Goal: Transaction & Acquisition: Book appointment/travel/reservation

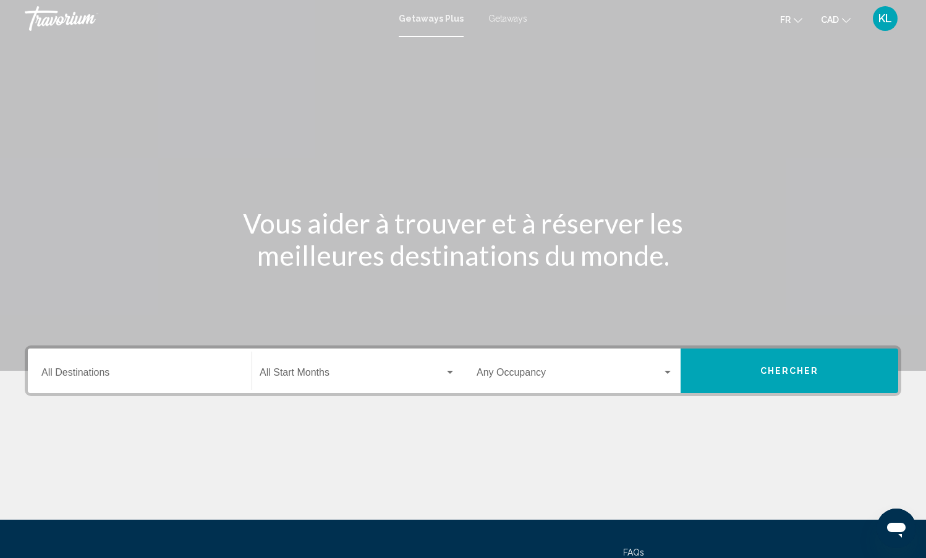
scroll to position [113, 0]
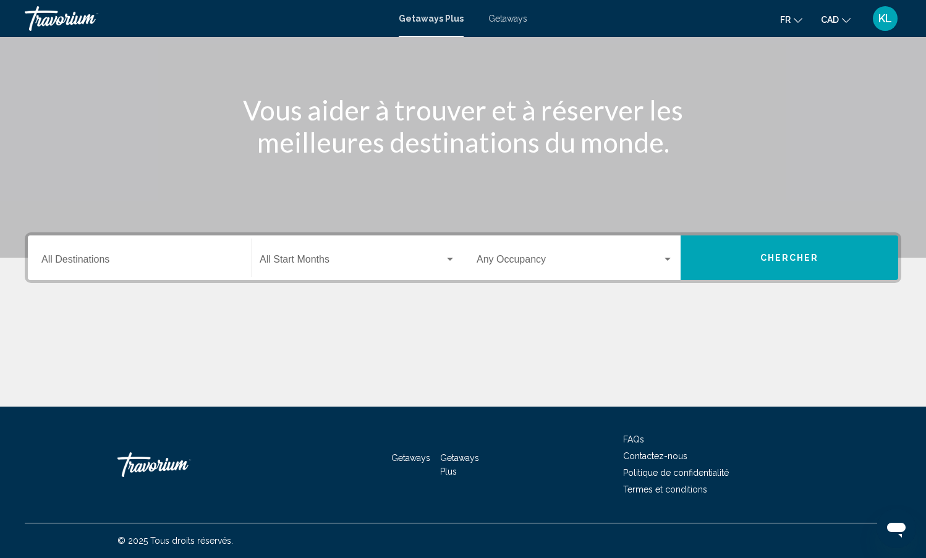
click at [192, 247] on div "Destination All Destinations" at bounding box center [139, 258] width 197 height 39
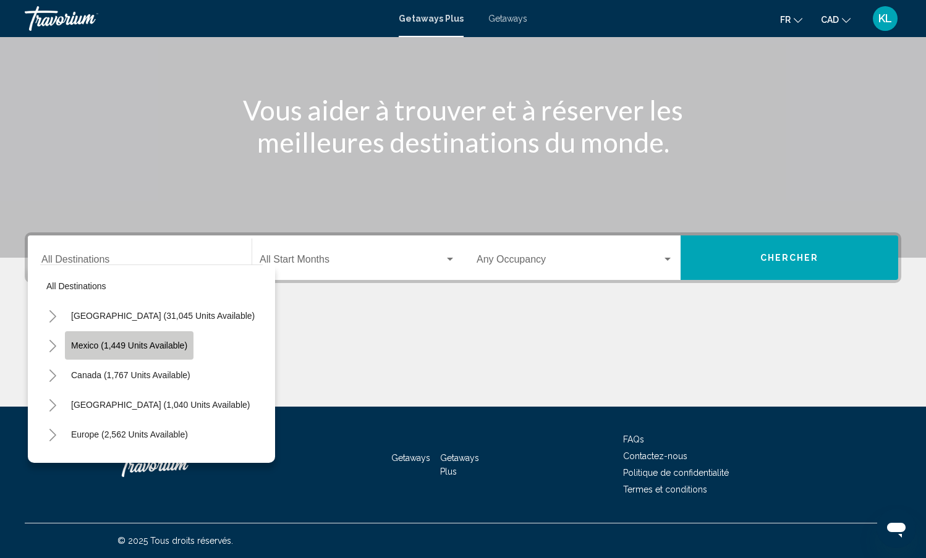
click at [186, 335] on button "Mexico (1,449 units available)" at bounding box center [129, 345] width 129 height 28
type input "**********"
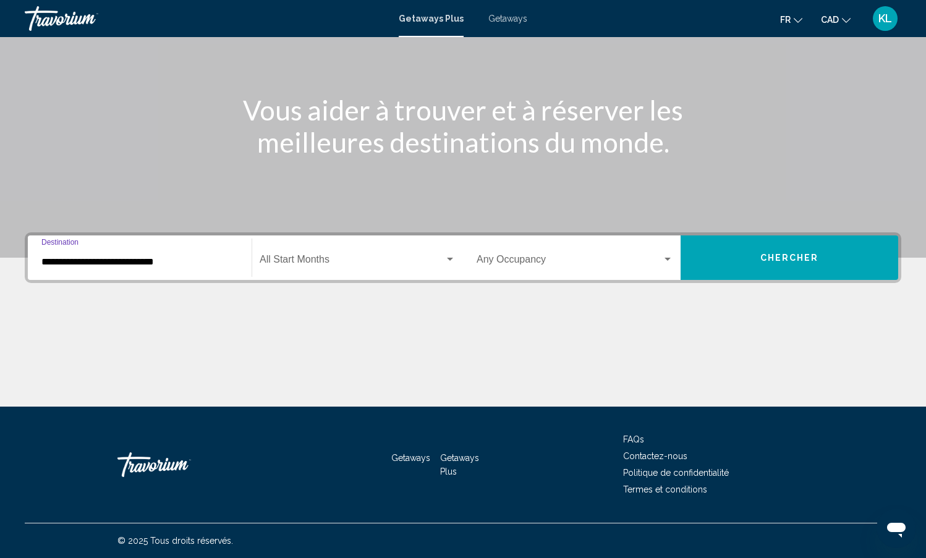
click at [380, 265] on span "Search widget" at bounding box center [352, 262] width 185 height 11
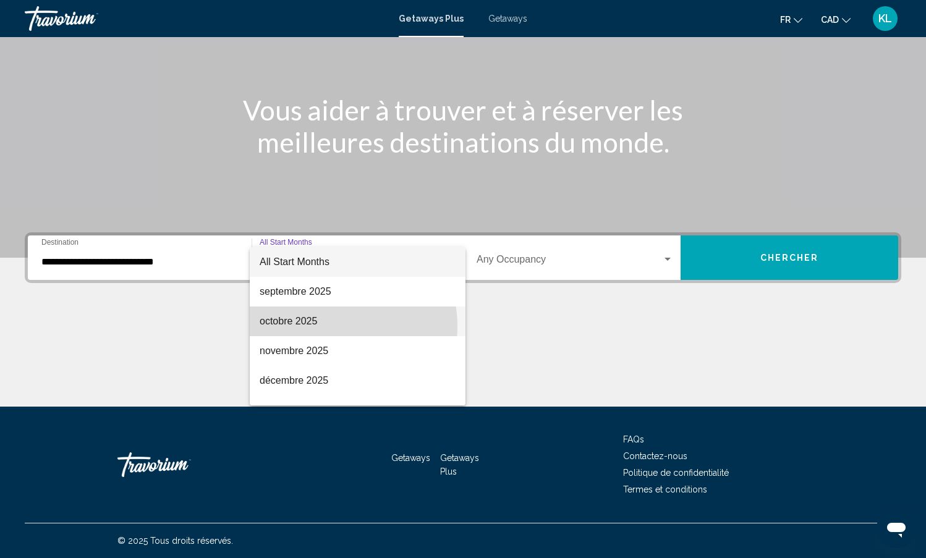
click at [317, 327] on span "octobre 2025" at bounding box center [358, 322] width 196 height 30
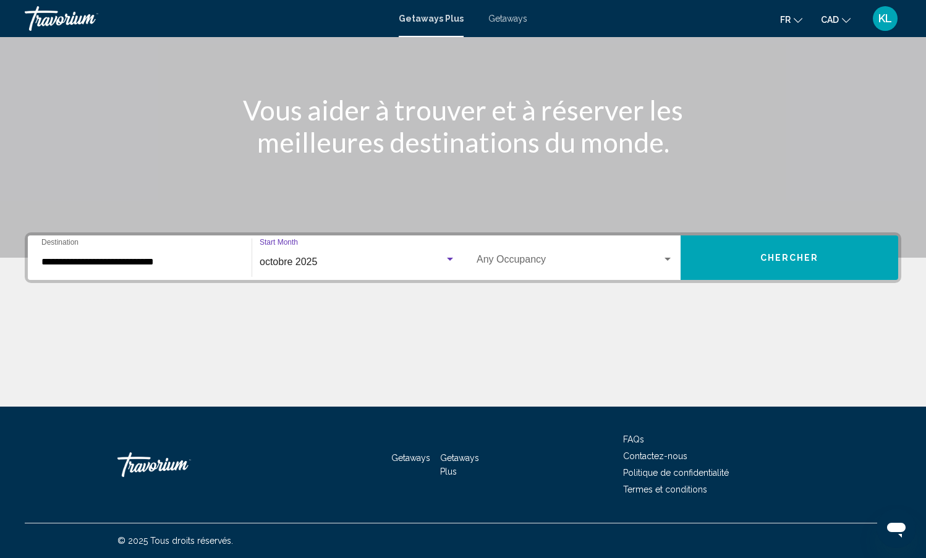
click at [557, 262] on span "Search widget" at bounding box center [570, 262] width 186 height 11
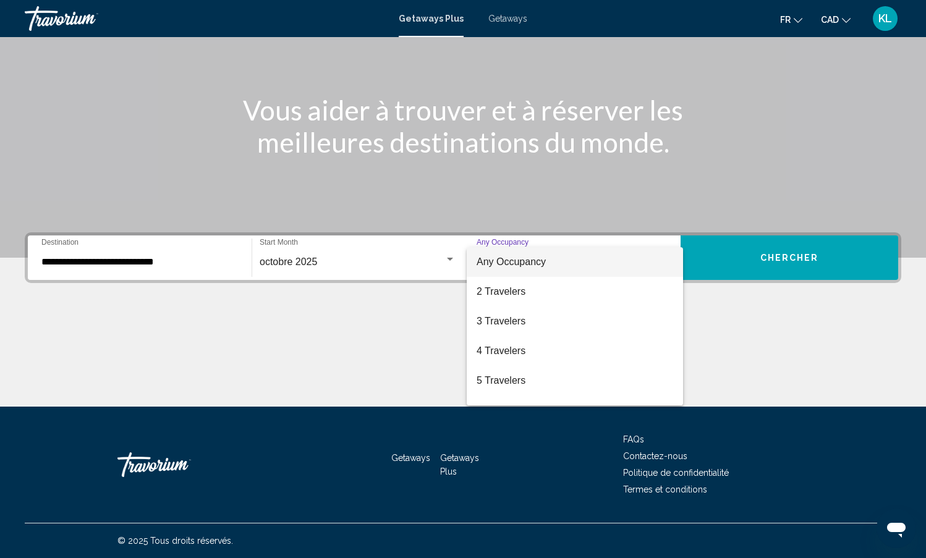
click at [548, 267] on span "Any Occupancy" at bounding box center [575, 262] width 197 height 30
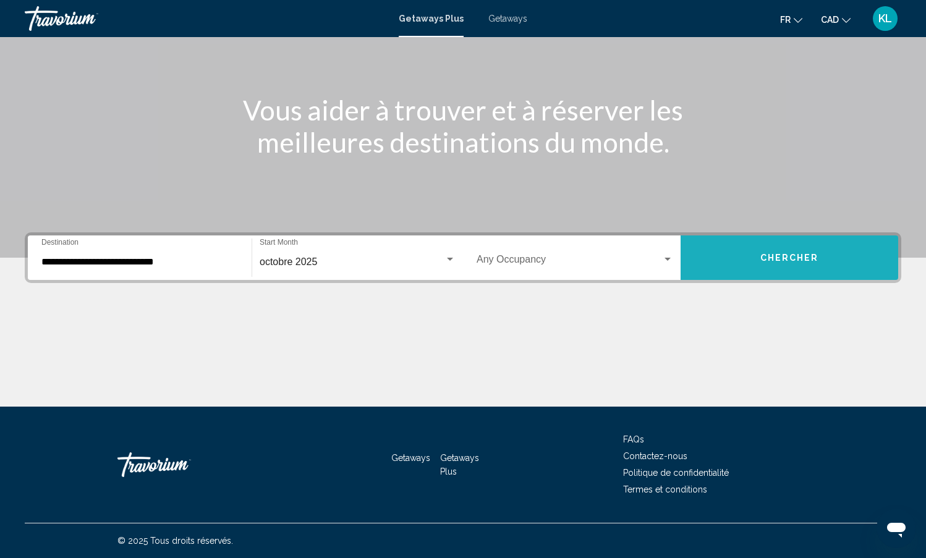
click at [839, 263] on button "Chercher" at bounding box center [790, 258] width 218 height 45
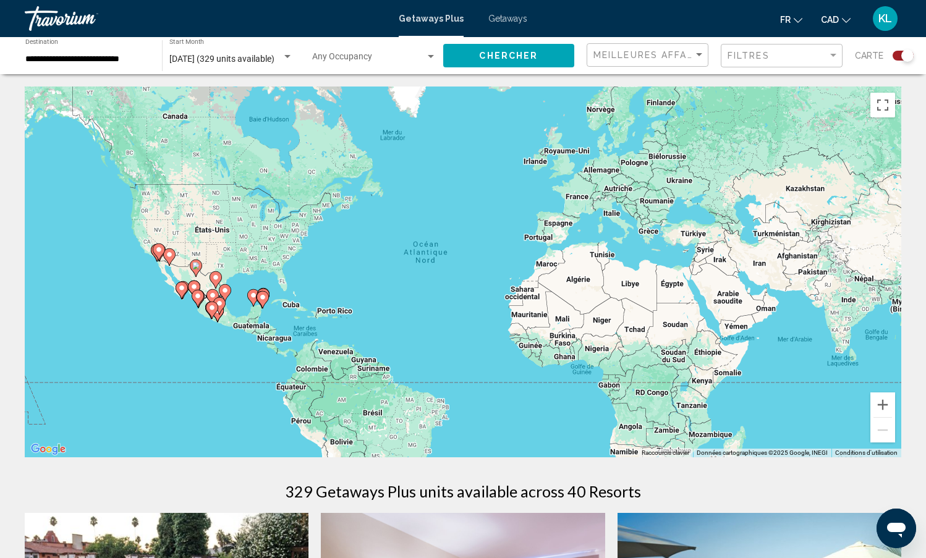
click at [226, 65] on div "octobre 2025 (329 units available) Start Month All Start Months" at bounding box center [231, 56] width 124 height 34
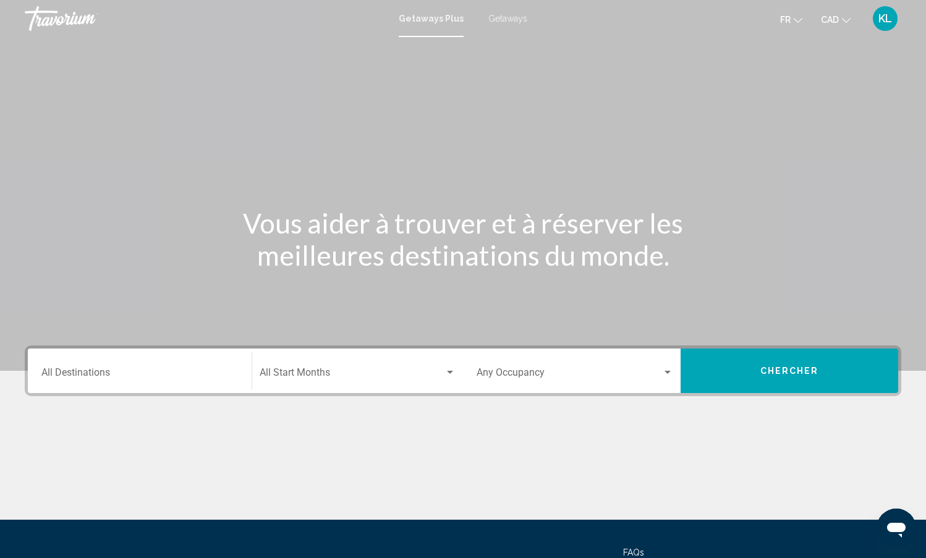
click at [194, 357] on div "Destination All Destinations" at bounding box center [139, 371] width 197 height 39
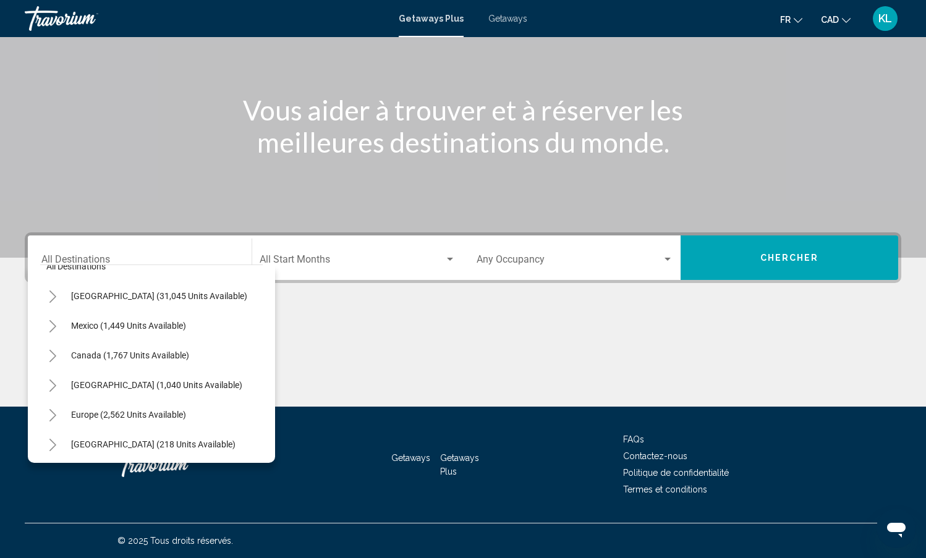
scroll to position [12, 0]
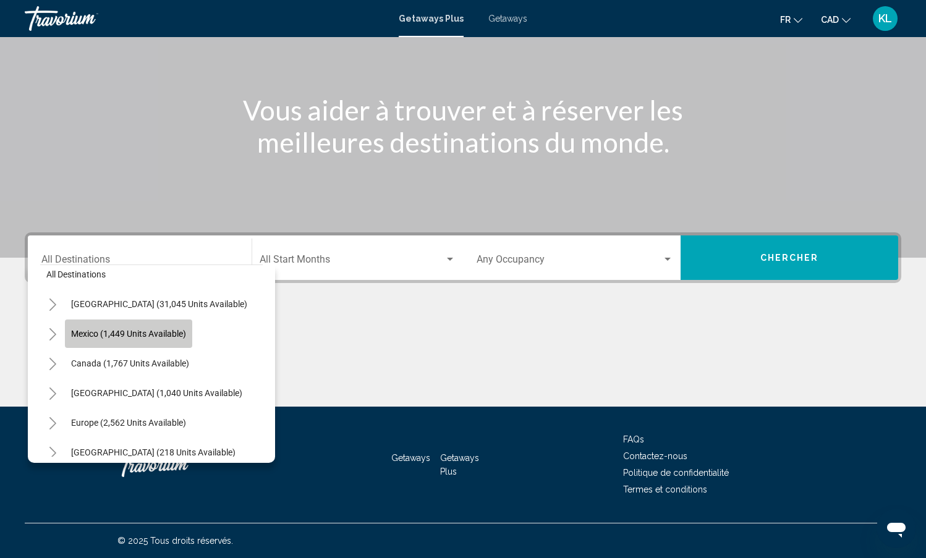
click at [151, 339] on button "Mexico (1,449 units available)" at bounding box center [128, 334] width 127 height 28
type input "**********"
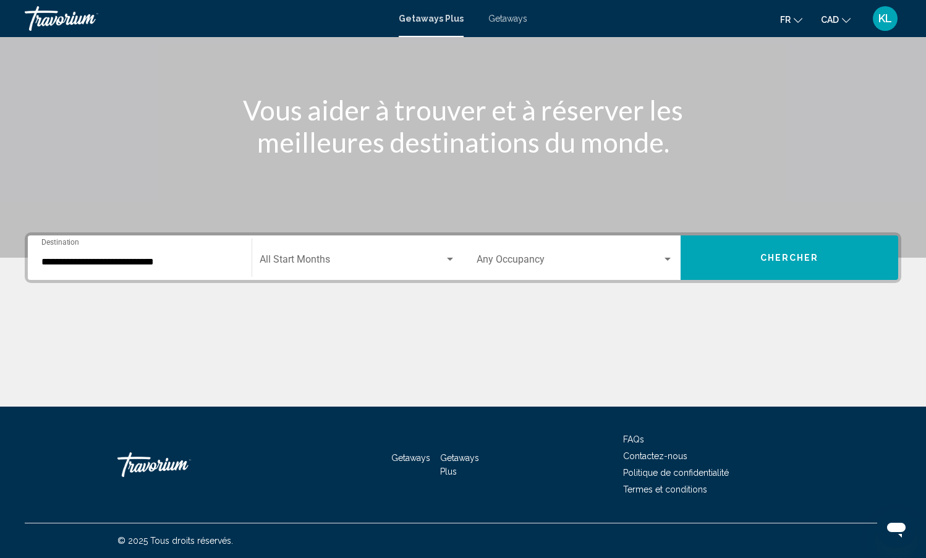
click at [423, 281] on div "**********" at bounding box center [463, 258] width 877 height 51
click at [420, 269] on div "Start Month All Start Months" at bounding box center [358, 258] width 196 height 39
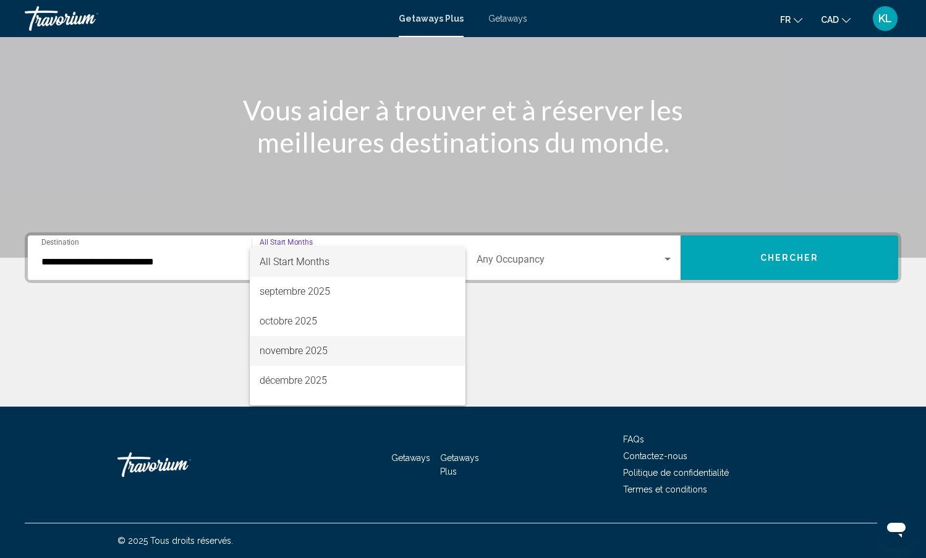
click at [306, 349] on span "novembre 2025" at bounding box center [358, 351] width 196 height 30
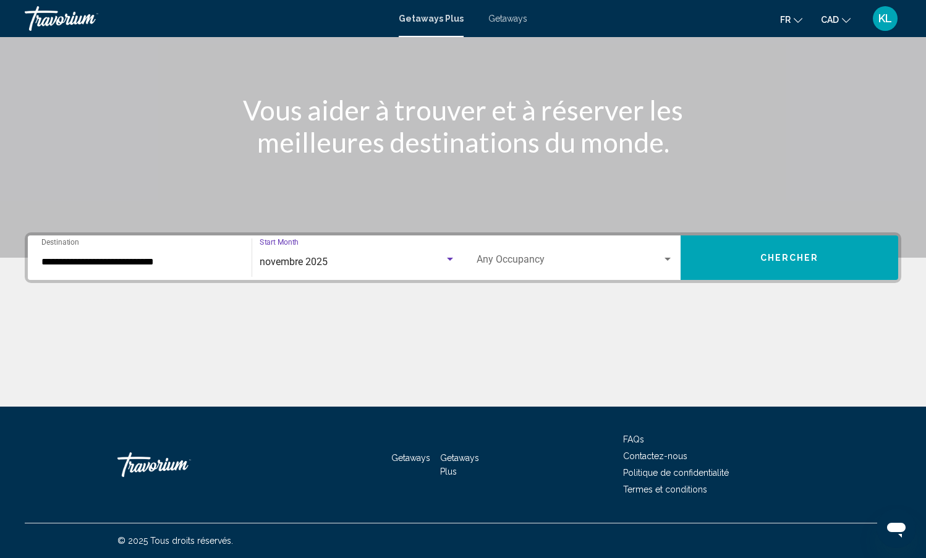
click at [796, 257] on span "Chercher" at bounding box center [790, 259] width 59 height 10
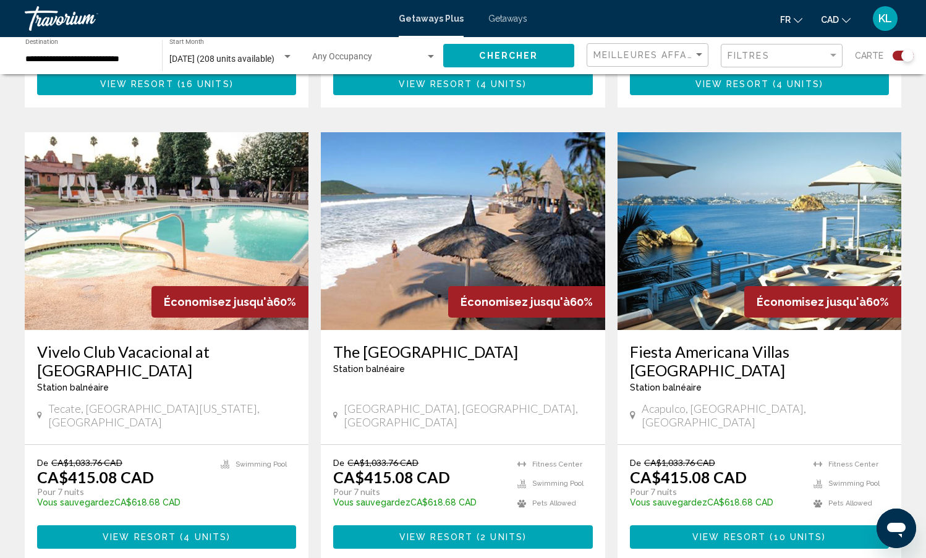
scroll to position [824, 0]
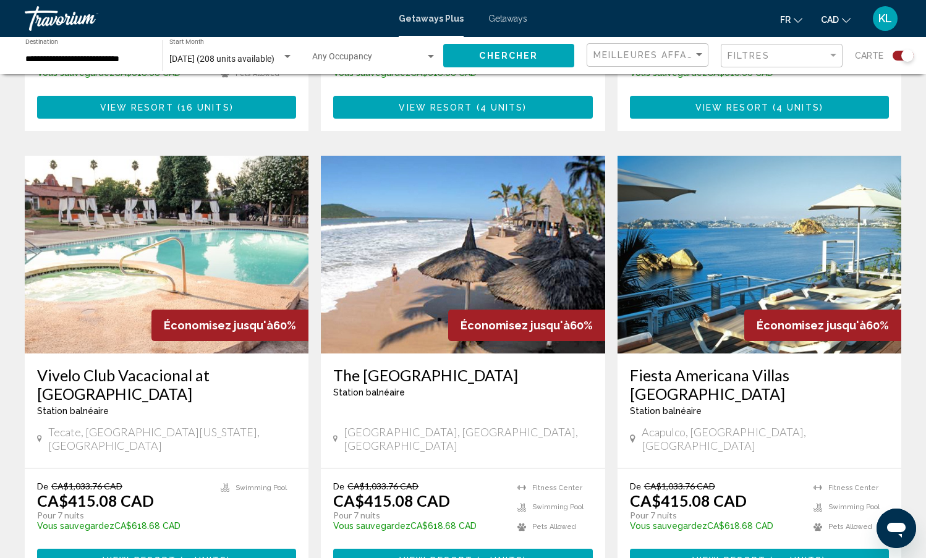
click at [511, 250] on img "Main content" at bounding box center [463, 255] width 284 height 198
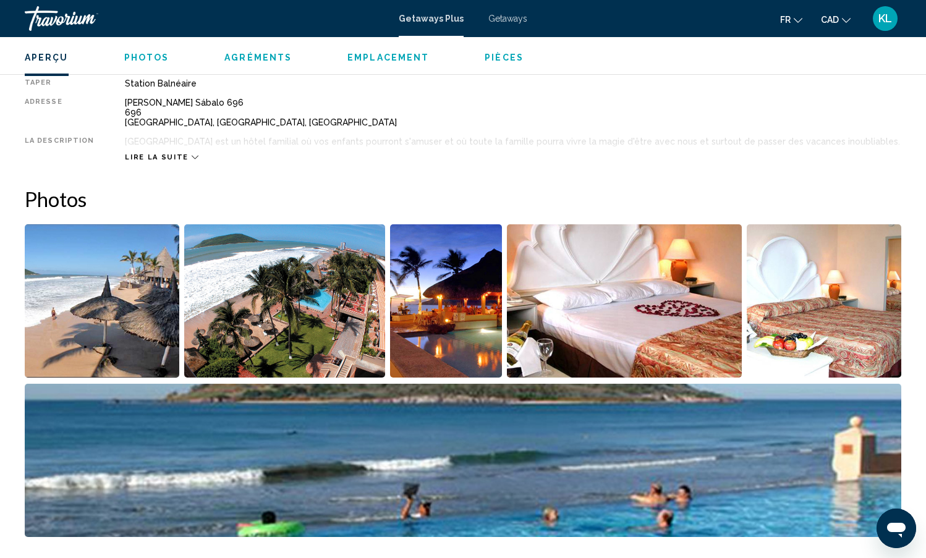
scroll to position [330, 0]
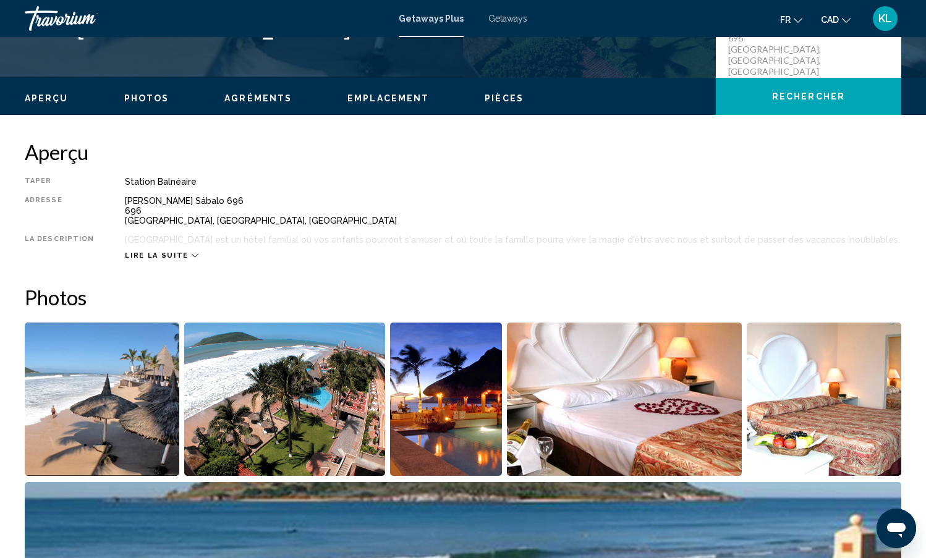
click at [149, 257] on span "Lire la suite" at bounding box center [156, 256] width 63 height 8
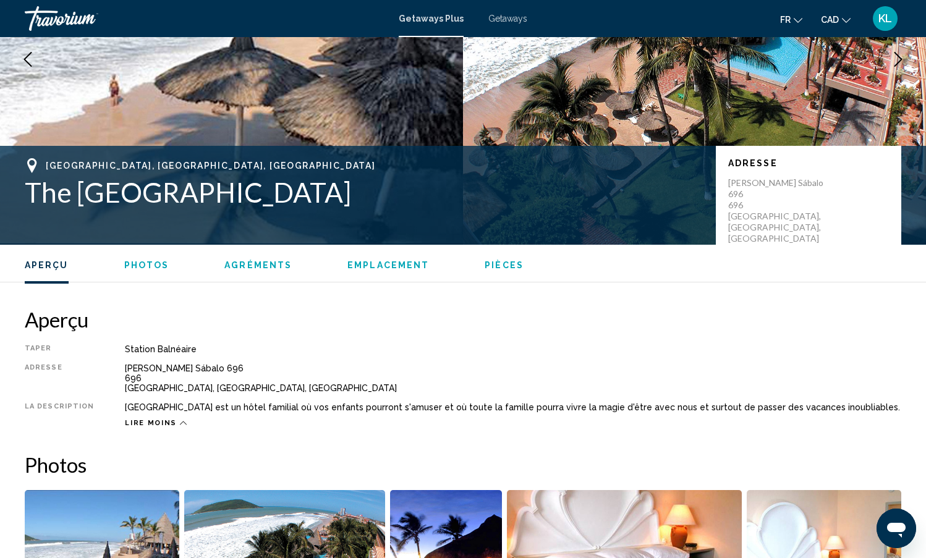
scroll to position [60, 0]
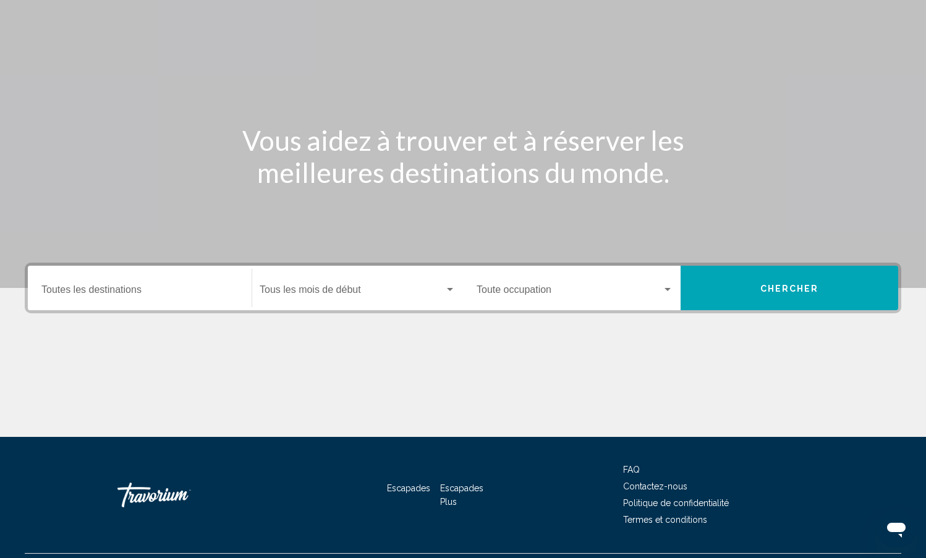
scroll to position [113, 0]
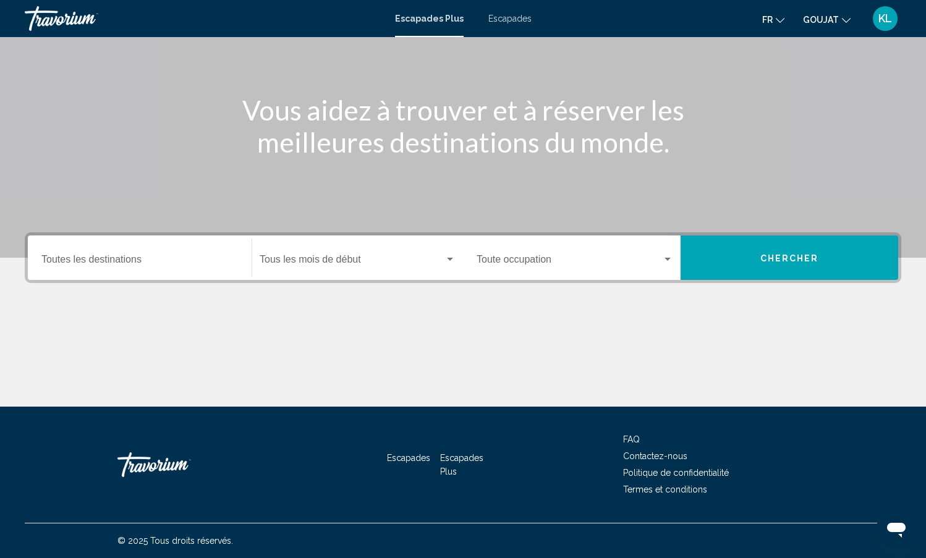
click at [108, 262] on input "Destination Toutes les destinations" at bounding box center [139, 262] width 197 height 11
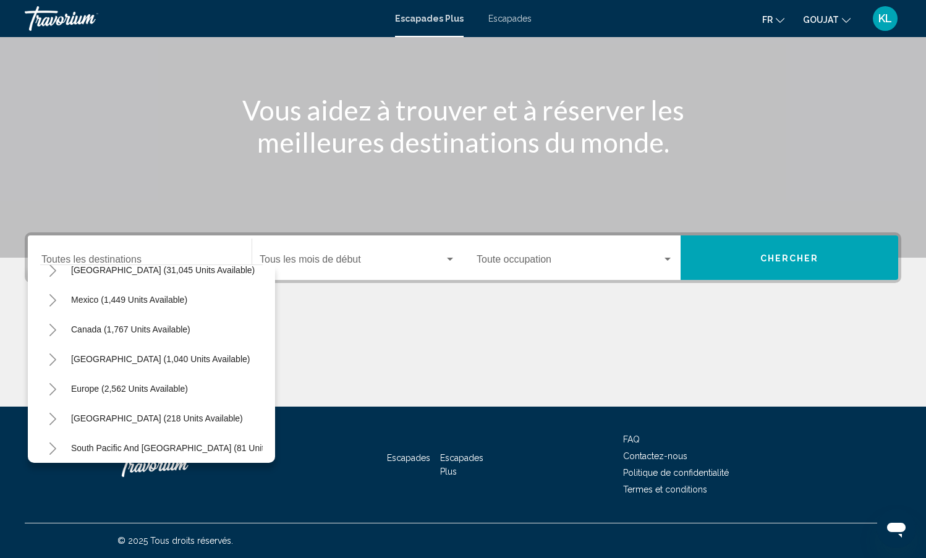
scroll to position [61, 0]
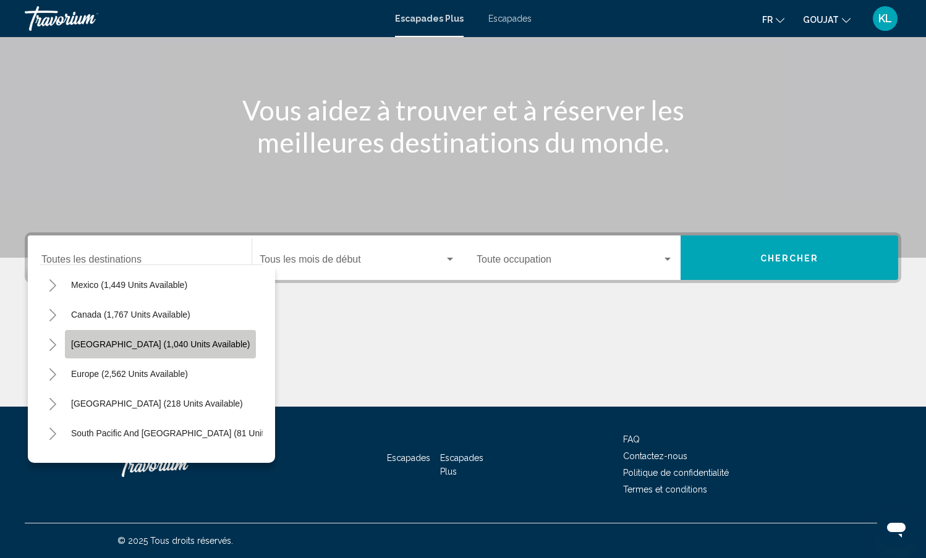
click at [209, 333] on button "[GEOGRAPHIC_DATA] (1,040 units available)" at bounding box center [160, 344] width 191 height 28
type input "**********"
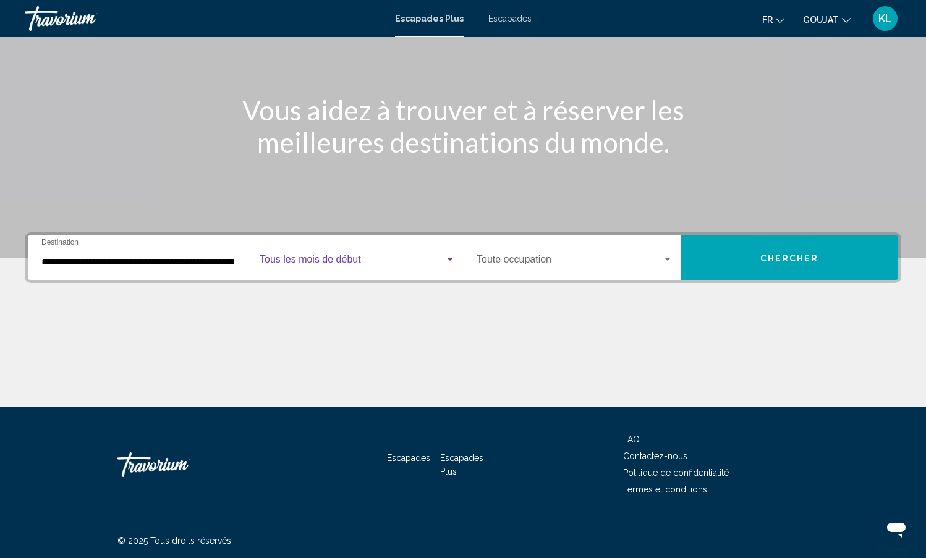
click at [317, 267] on span "Widget de recherche" at bounding box center [352, 262] width 185 height 11
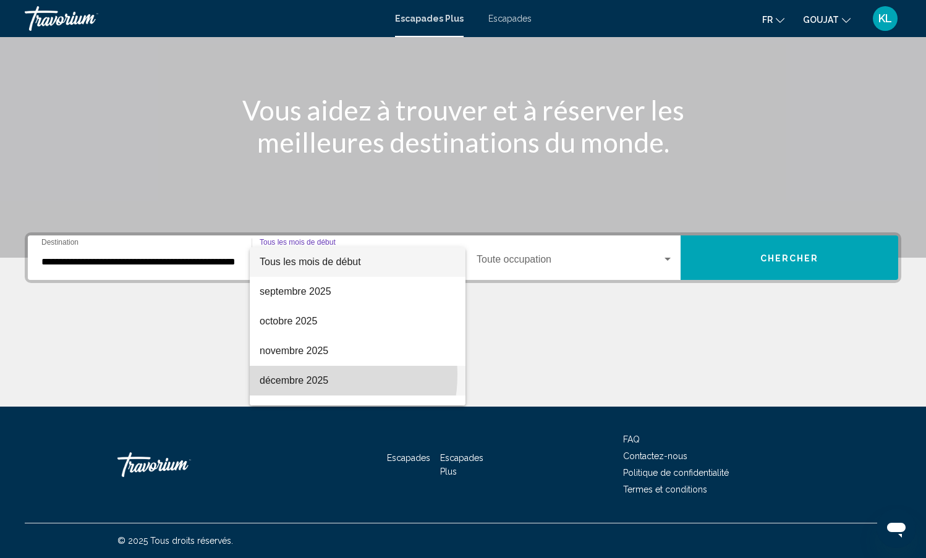
click at [297, 375] on font "décembre 2025" at bounding box center [294, 380] width 69 height 11
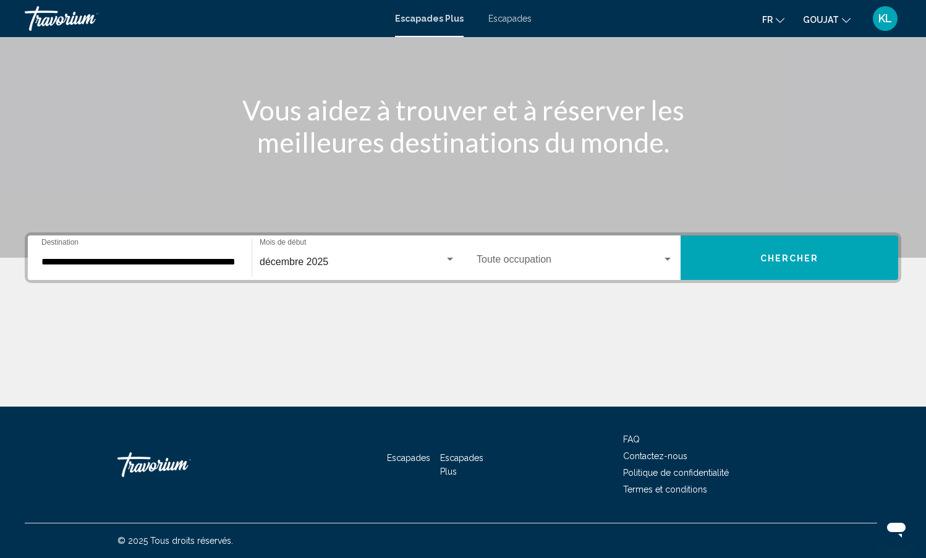
click at [536, 271] on div "Occupation Toute occupation" at bounding box center [575, 258] width 197 height 39
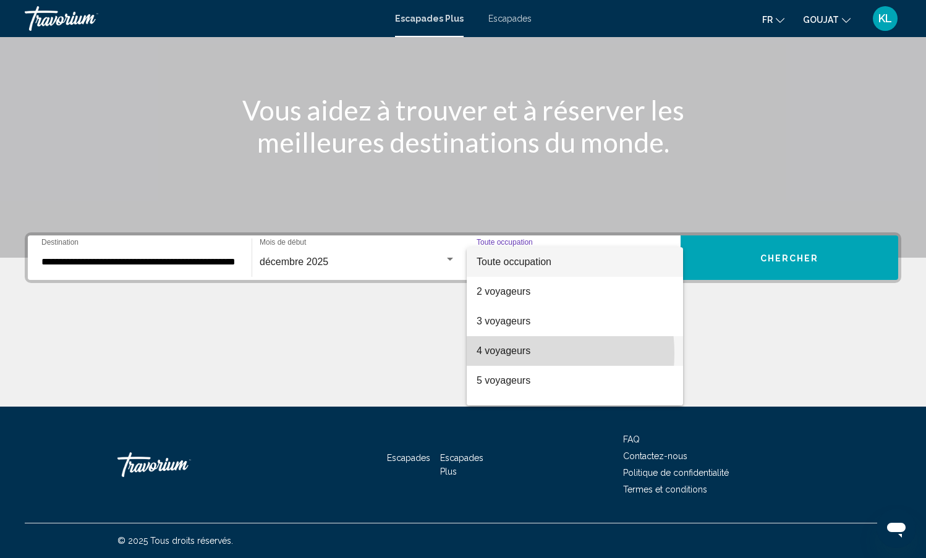
click at [501, 354] on font "4 voyageurs" at bounding box center [504, 351] width 54 height 11
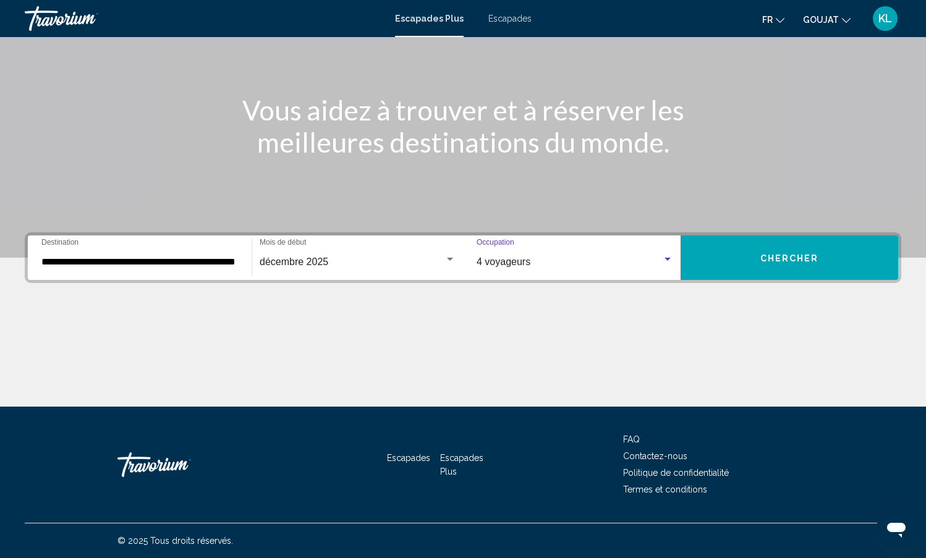
click at [769, 265] on button "Chercher" at bounding box center [790, 258] width 218 height 45
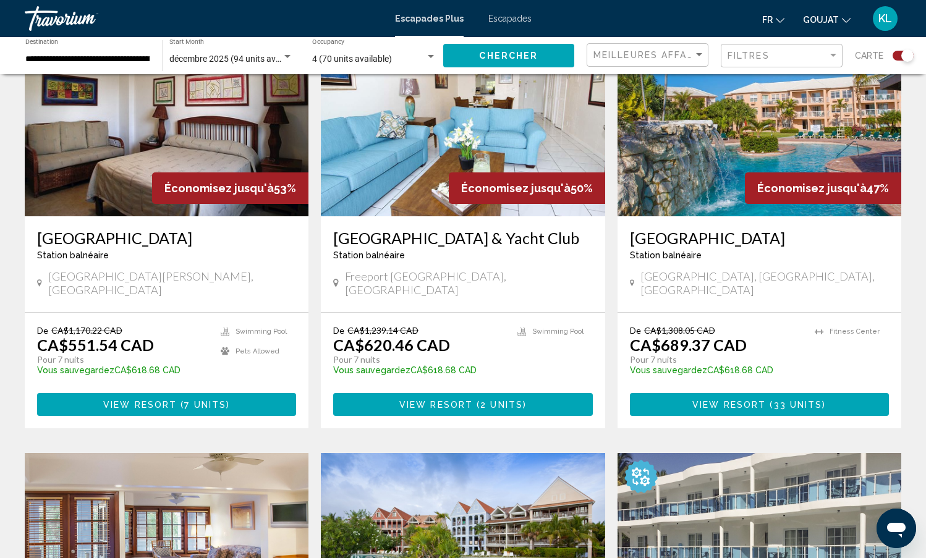
scroll to position [330, 0]
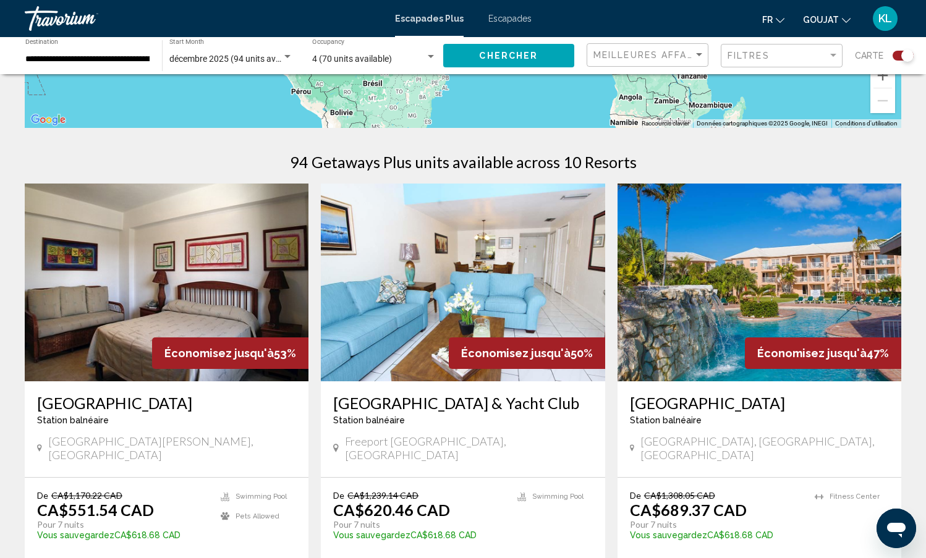
click at [757, 281] on img "Contenu principal" at bounding box center [760, 283] width 284 height 198
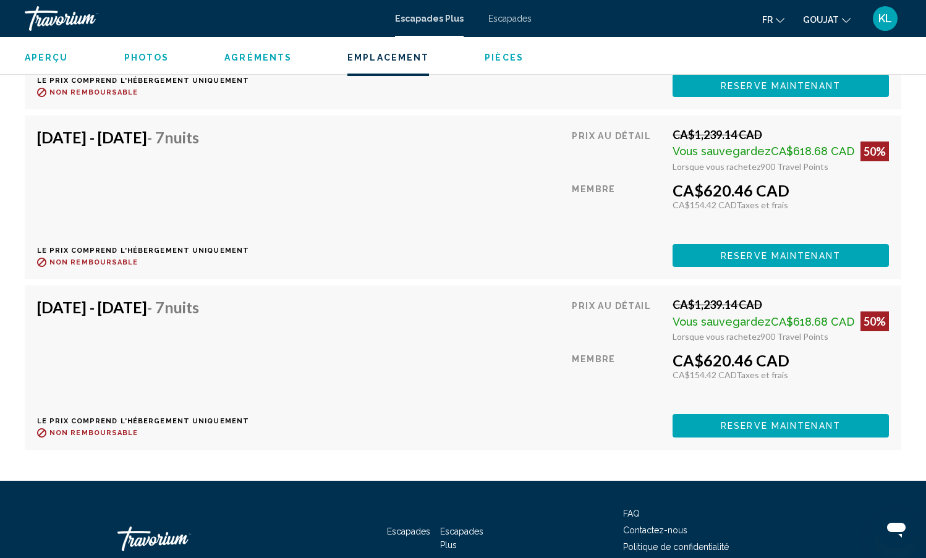
scroll to position [3999, 0]
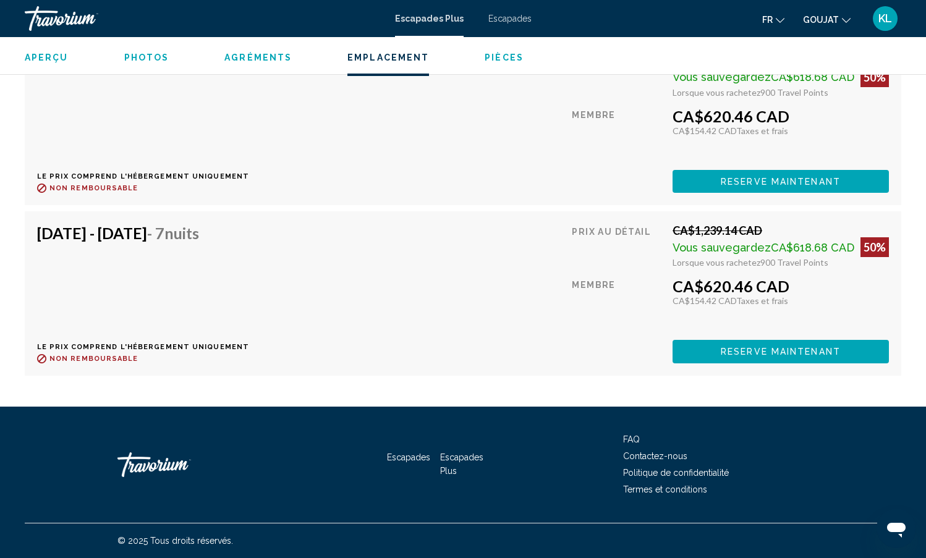
click at [782, 246] on span "CA$618.68 CAD" at bounding box center [812, 247] width 83 height 13
click at [769, 343] on button "Reserve maintenant" at bounding box center [781, 351] width 216 height 23
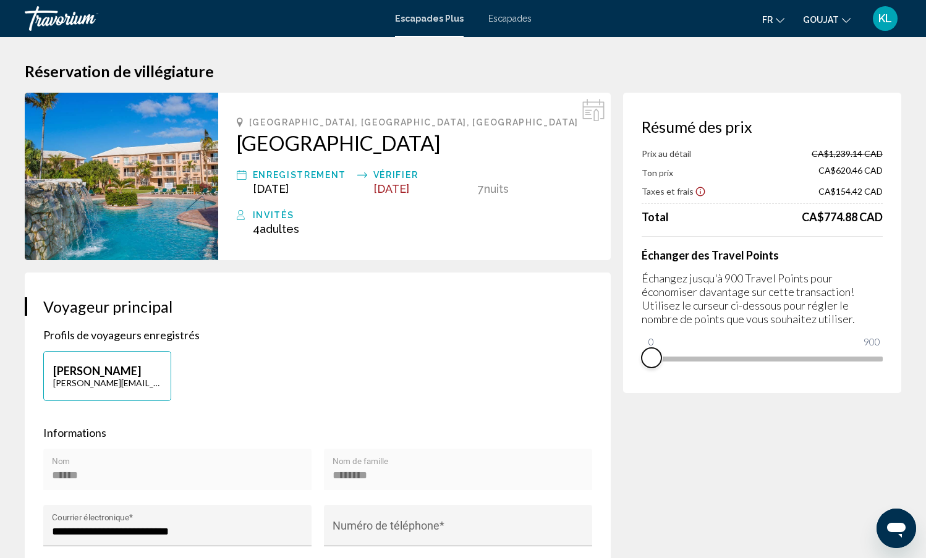
drag, startPoint x: 874, startPoint y: 375, endPoint x: 607, endPoint y: 374, distance: 267.1
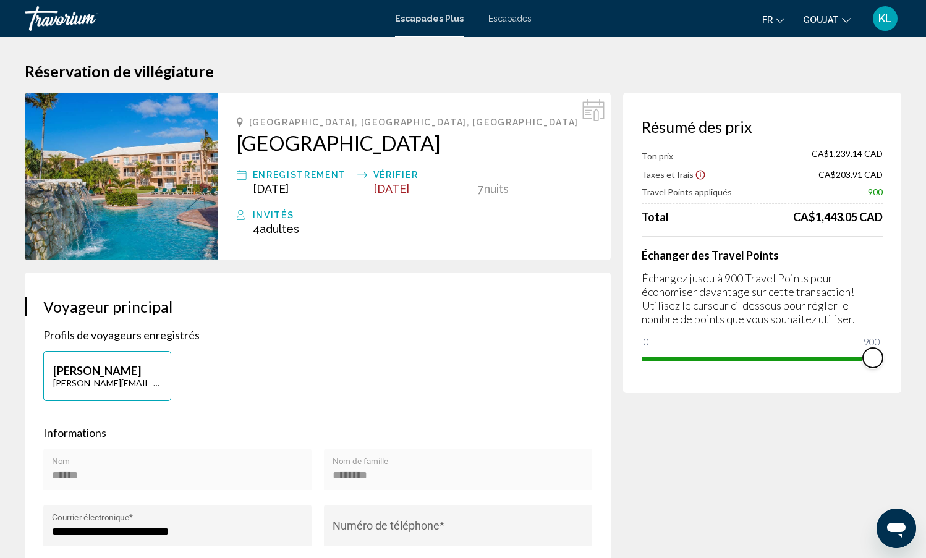
drag, startPoint x: 651, startPoint y: 341, endPoint x: 902, endPoint y: 362, distance: 251.9
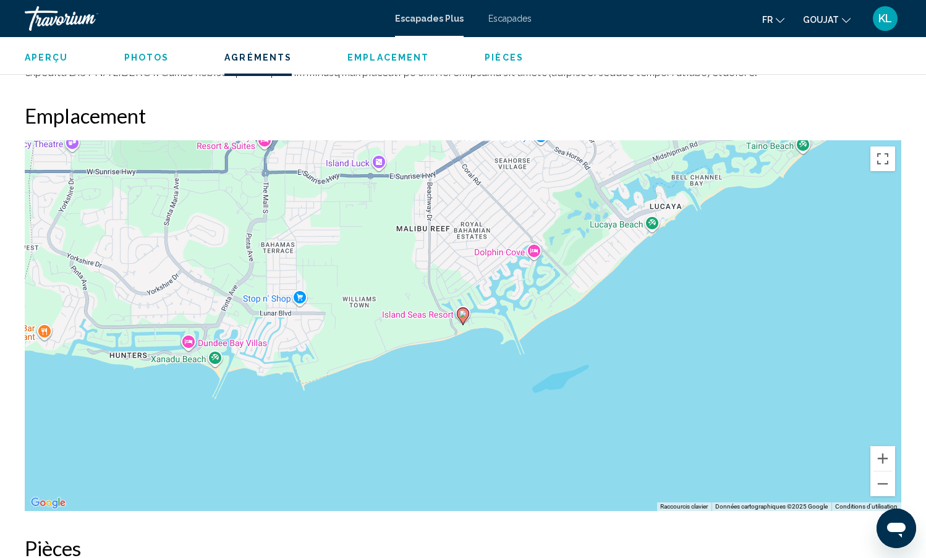
scroll to position [1319, 0]
click at [882, 486] on button "Zoom arrière" at bounding box center [883, 483] width 25 height 25
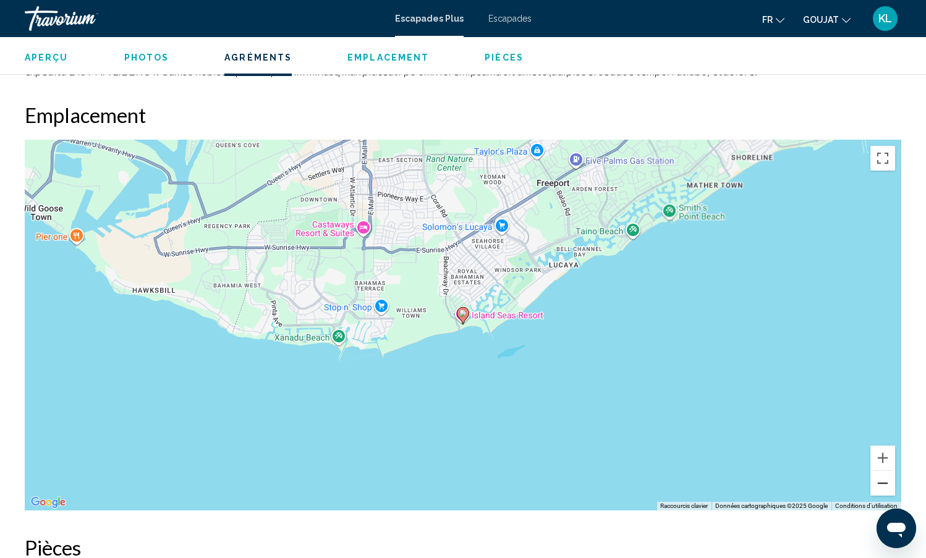
click at [882, 486] on button "Zoom arrière" at bounding box center [883, 483] width 25 height 25
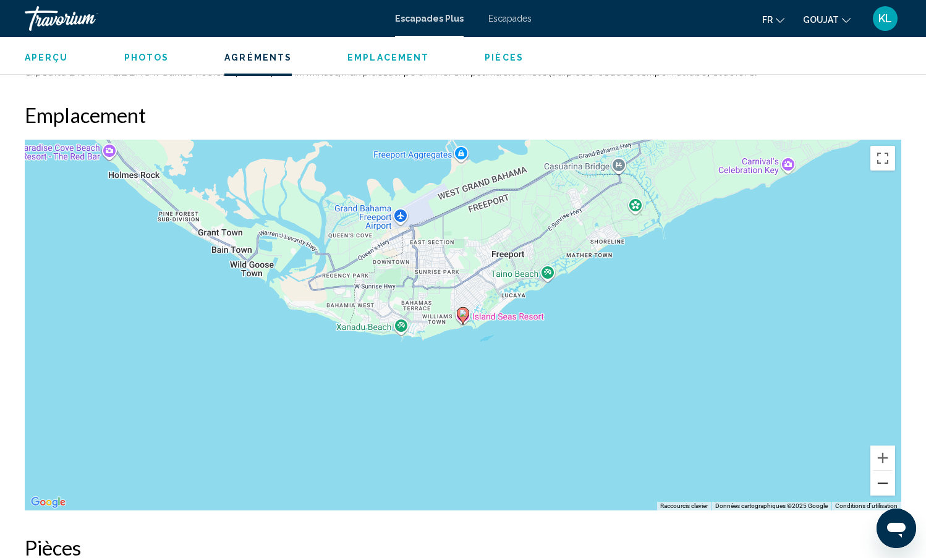
click at [882, 486] on button "Zoom arrière" at bounding box center [883, 483] width 25 height 25
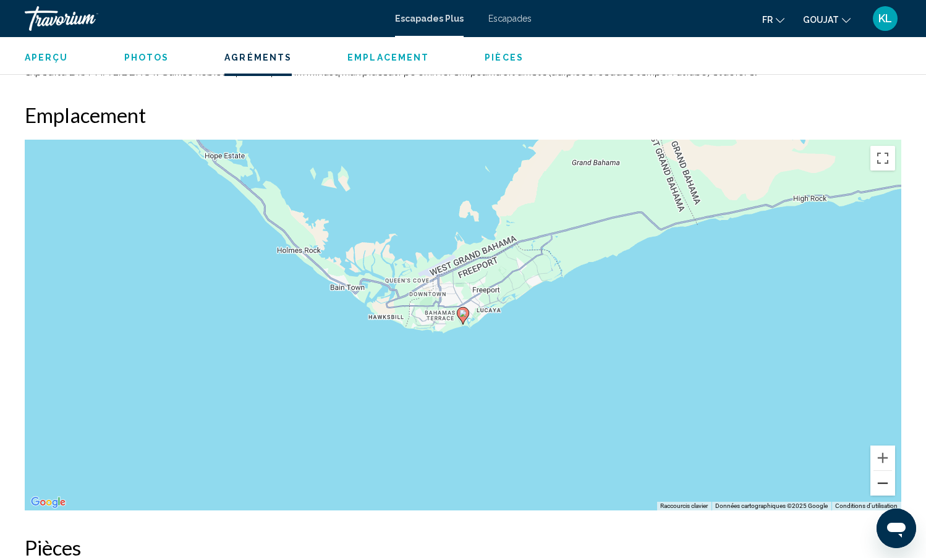
click at [882, 486] on button "Zoom arrière" at bounding box center [883, 483] width 25 height 25
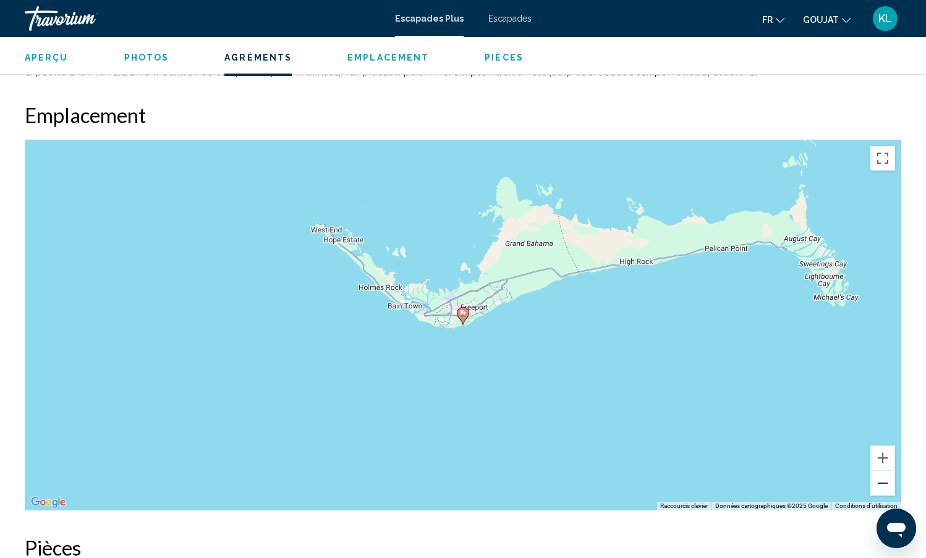
click at [882, 486] on button "Zoom arrière" at bounding box center [883, 483] width 25 height 25
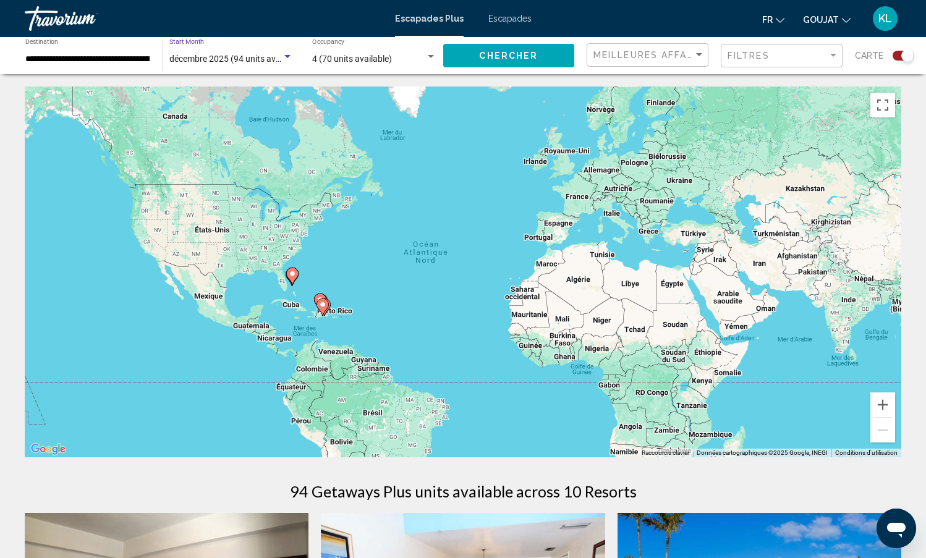
click at [232, 54] on span "décembre 2025 (94 units available)" at bounding box center [236, 59] width 134 height 10
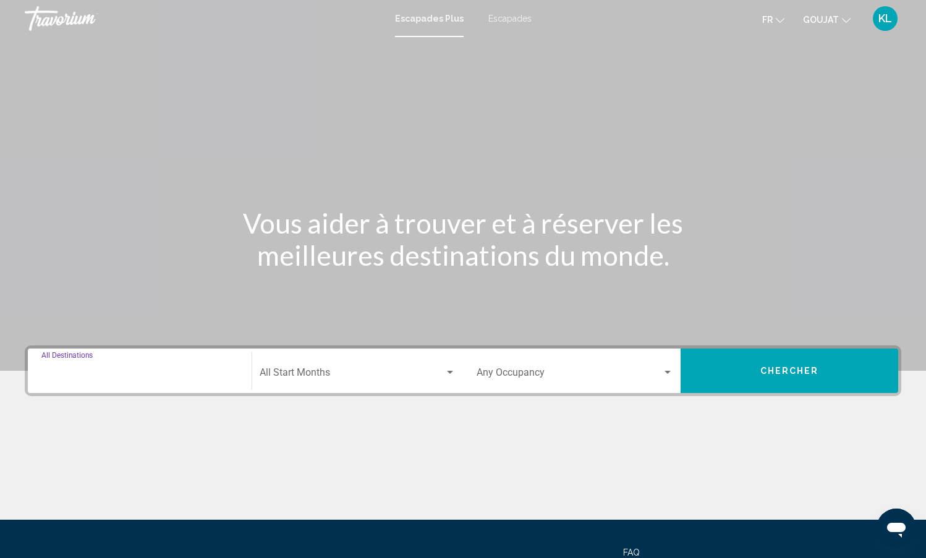
click at [210, 375] on input "Destination All Destinations" at bounding box center [139, 375] width 197 height 11
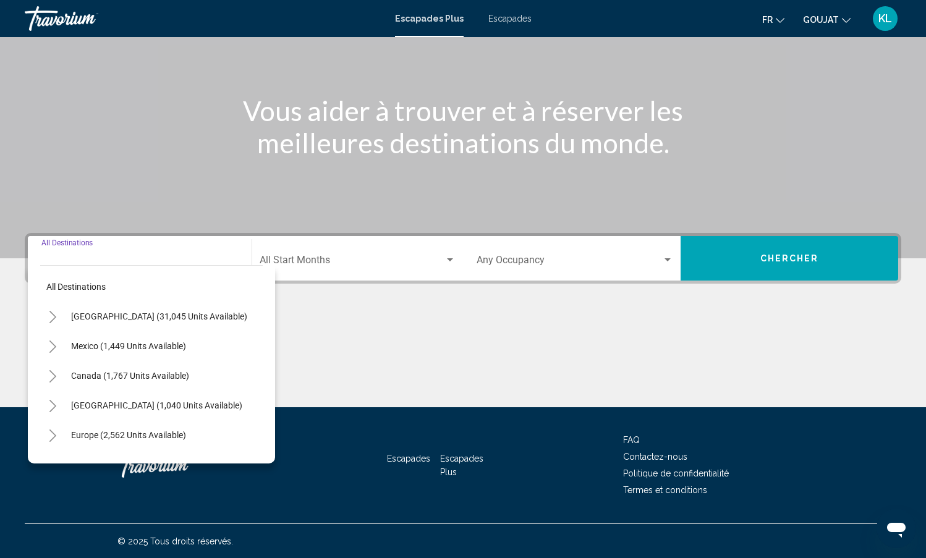
scroll to position [113, 0]
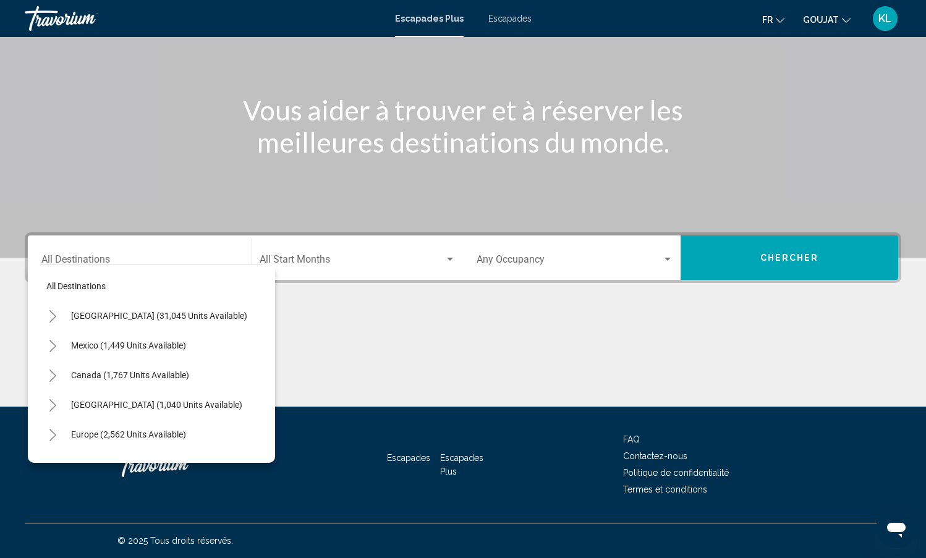
drag, startPoint x: 263, startPoint y: 322, endPoint x: 263, endPoint y: 349, distance: 27.2
click at [263, 349] on div "All destinations [GEOGRAPHIC_DATA] (31,045 units available) [GEOGRAPHIC_DATA] (…" at bounding box center [151, 364] width 247 height 198
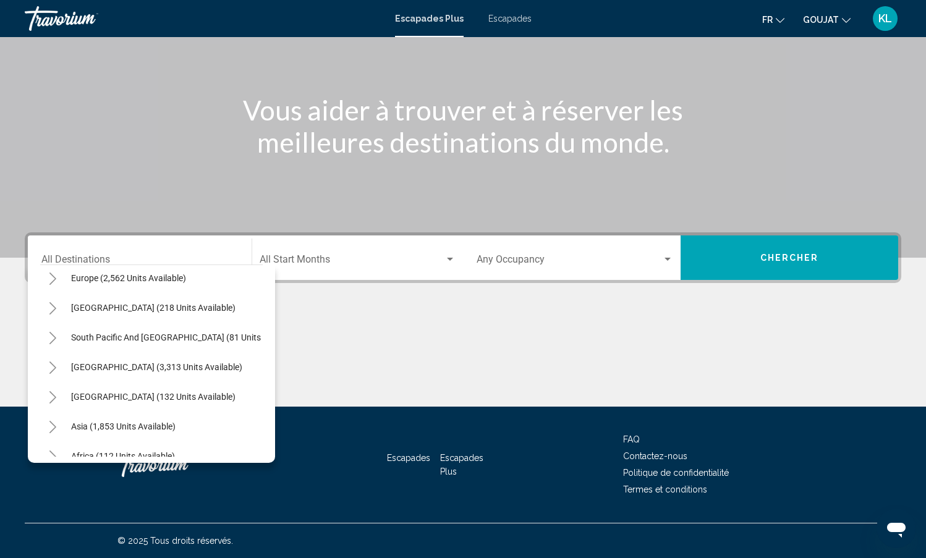
scroll to position [169, 0]
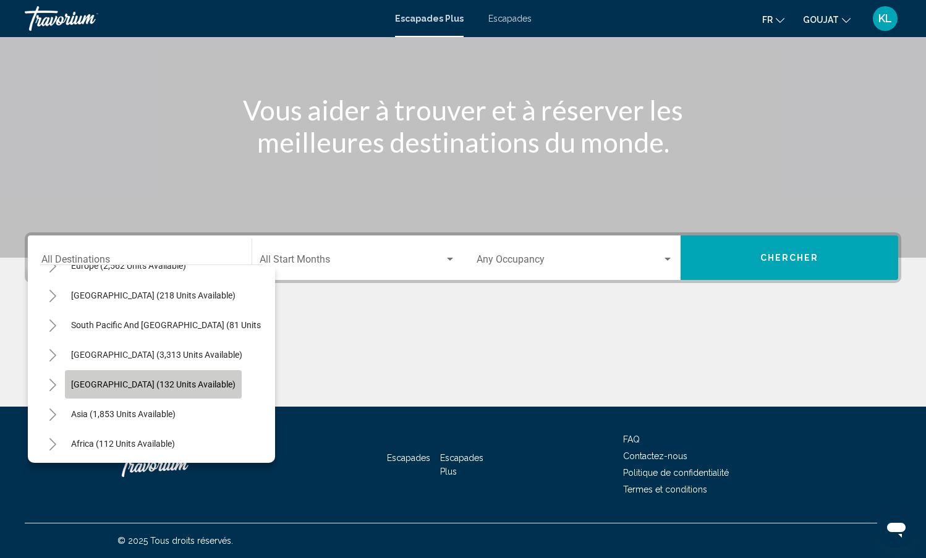
click at [194, 384] on span "[GEOGRAPHIC_DATA] (132 units available)" at bounding box center [153, 385] width 164 height 10
type input "**********"
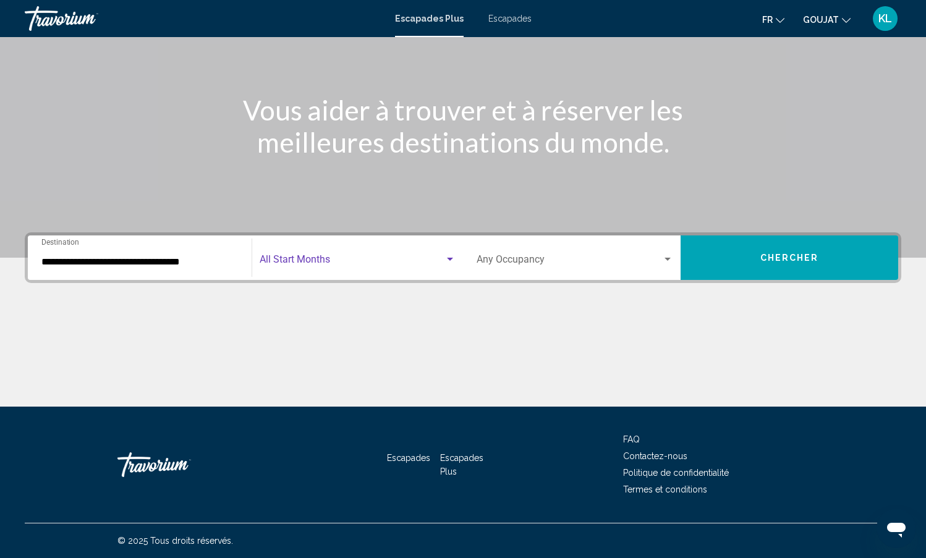
click at [378, 260] on span "Search widget" at bounding box center [352, 262] width 185 height 11
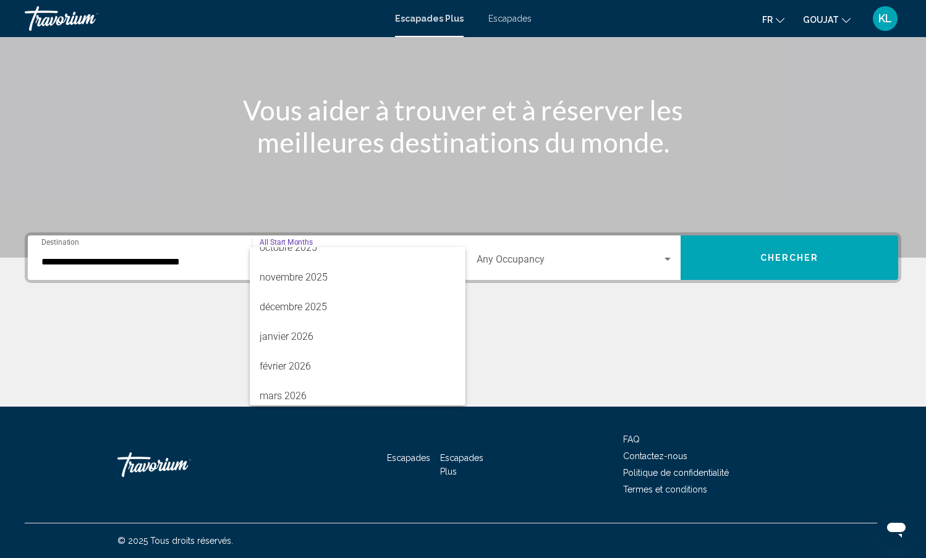
scroll to position [32, 0]
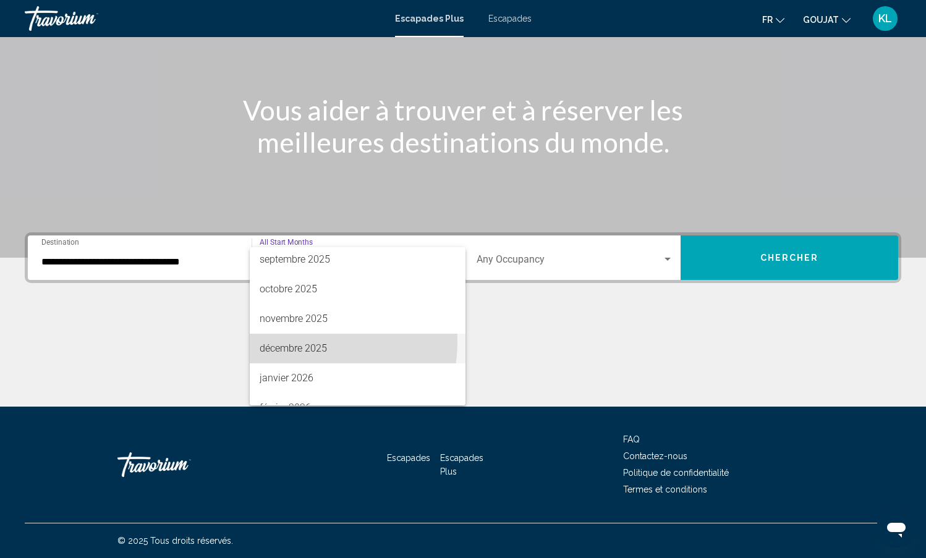
click at [302, 343] on font "décembre 2025" at bounding box center [293, 349] width 67 height 12
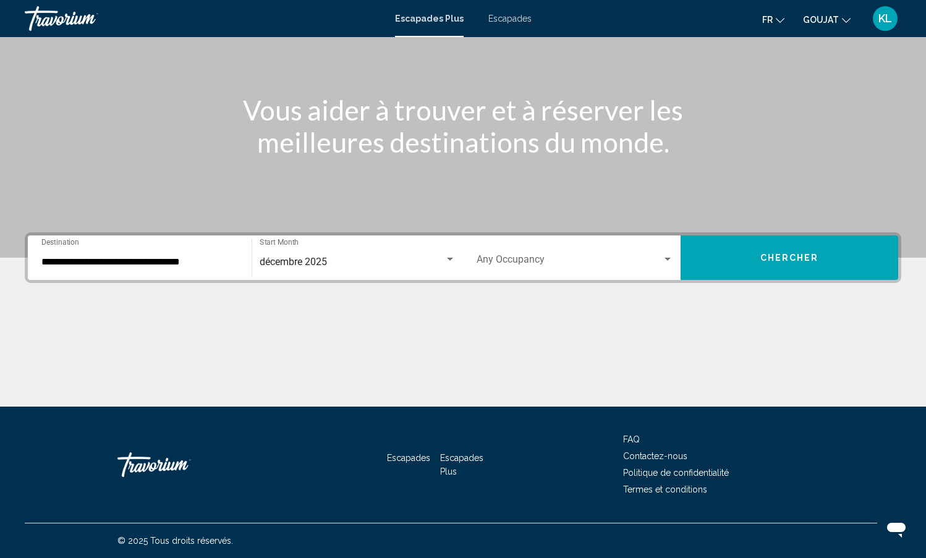
click at [497, 257] on div "Occupancy Any Occupancy" at bounding box center [575, 258] width 197 height 39
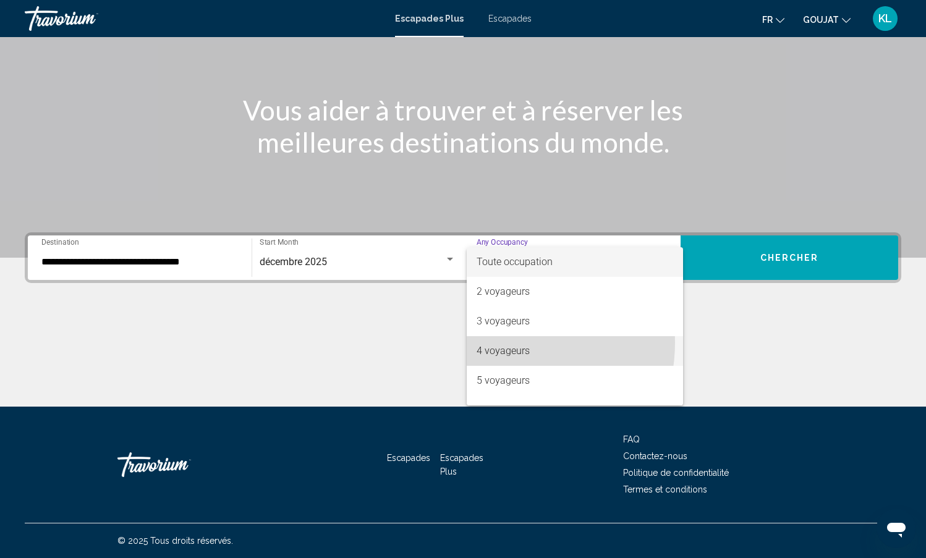
click at [496, 343] on span "4 voyageurs" at bounding box center [575, 351] width 197 height 30
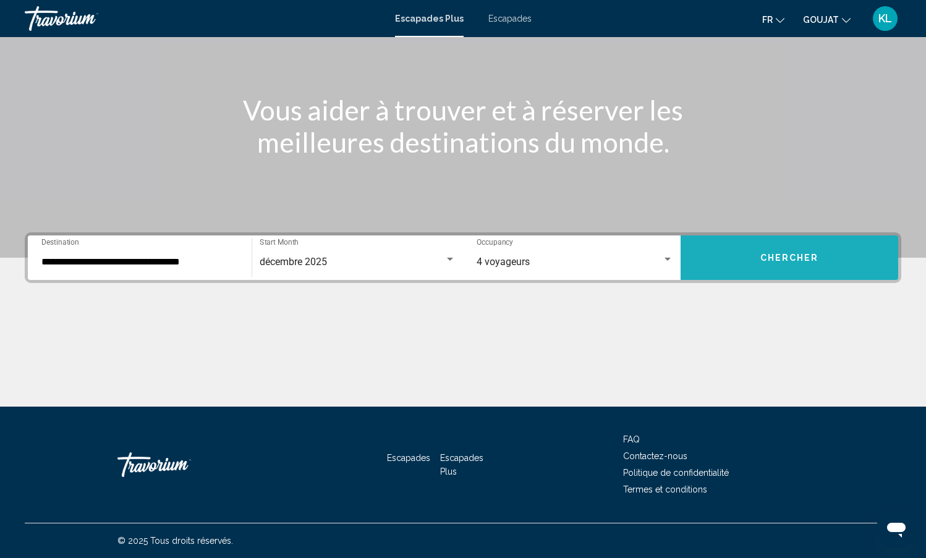
click at [751, 252] on button "Chercher" at bounding box center [790, 258] width 218 height 45
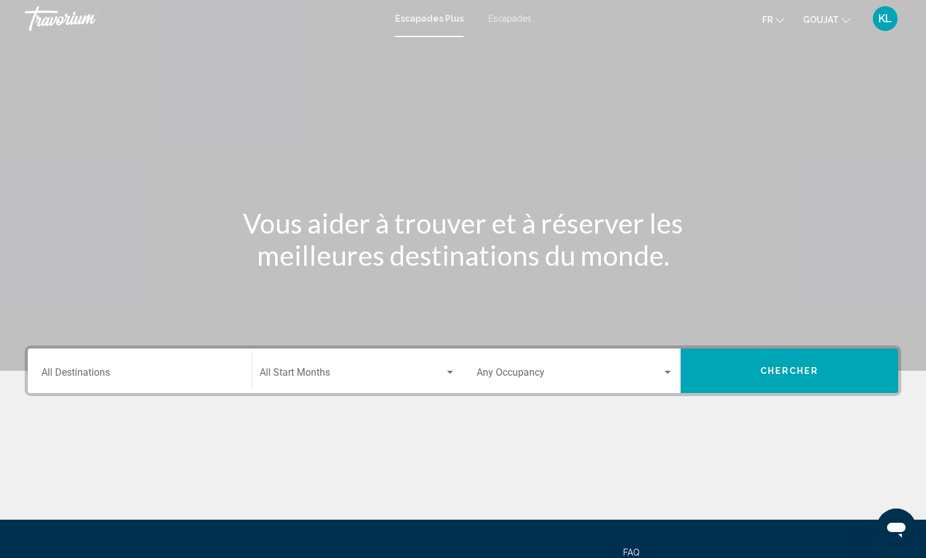
click at [221, 357] on div "Destination All Destinations" at bounding box center [139, 371] width 197 height 39
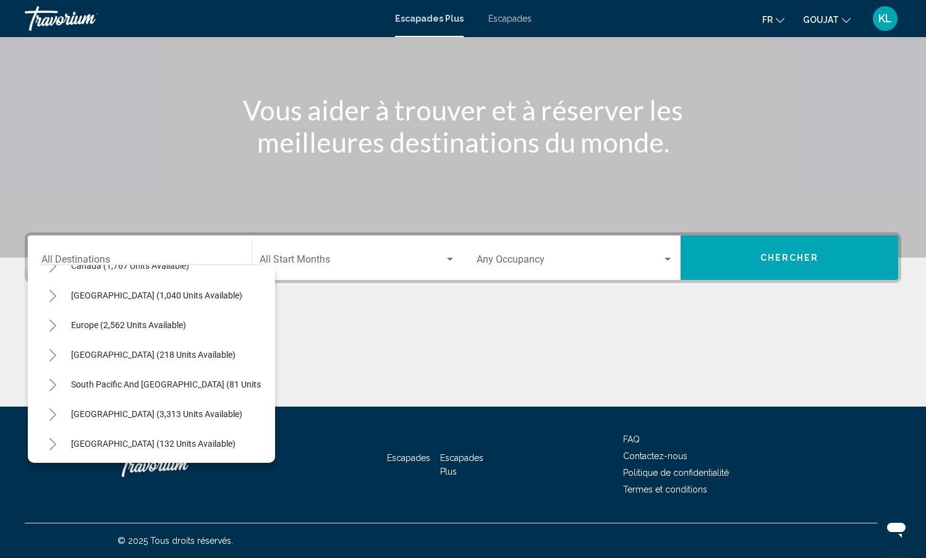
scroll to position [108, 0]
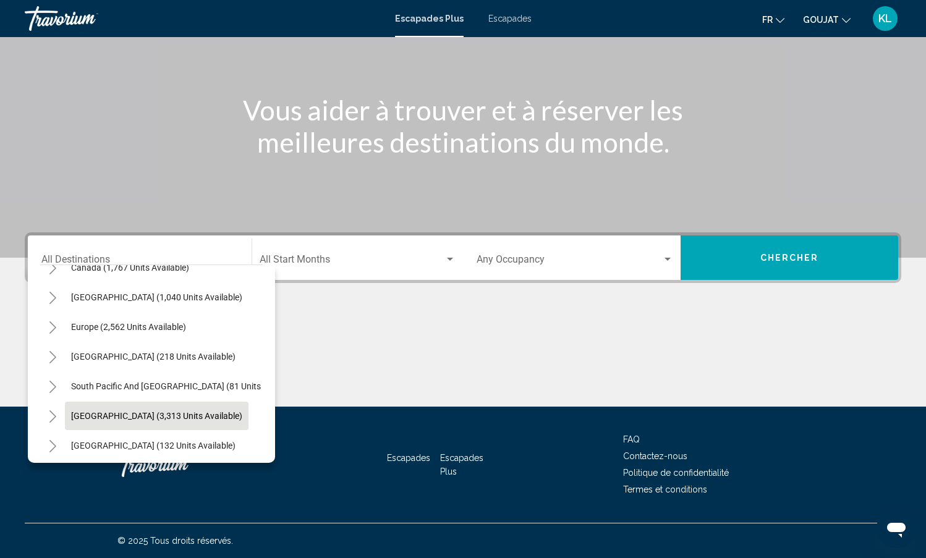
click at [164, 419] on span "[GEOGRAPHIC_DATA] (3,313 units available)" at bounding box center [156, 416] width 171 height 10
type input "**********"
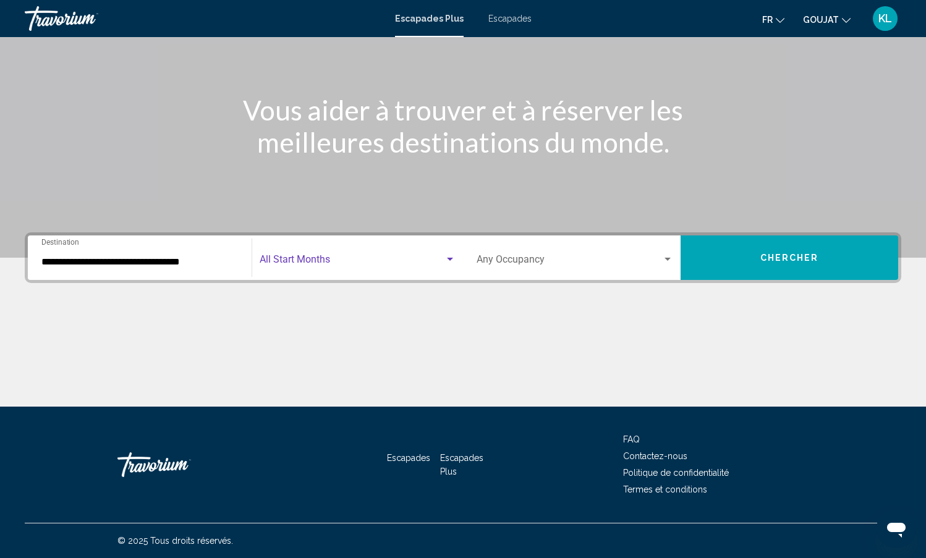
click at [370, 258] on span "Search widget" at bounding box center [352, 262] width 185 height 11
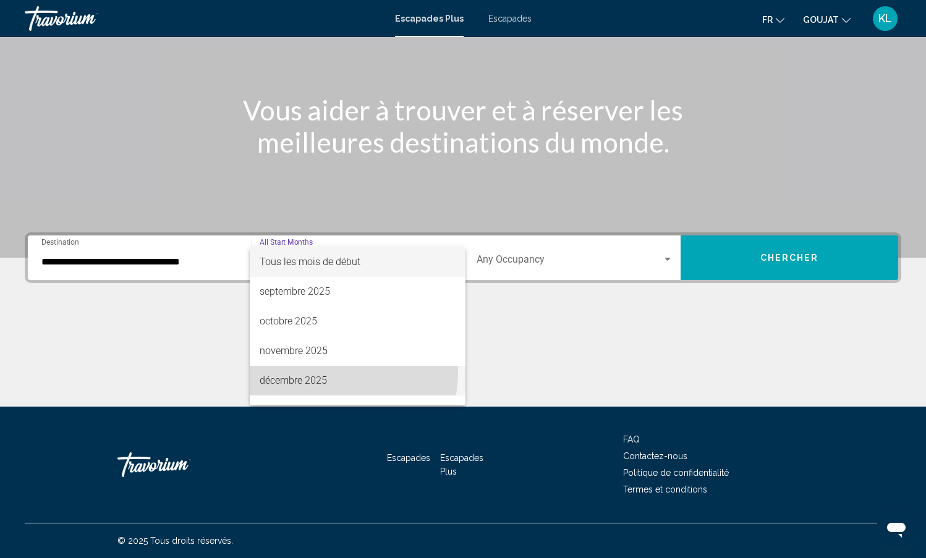
click at [331, 373] on span "décembre 2025" at bounding box center [358, 381] width 196 height 30
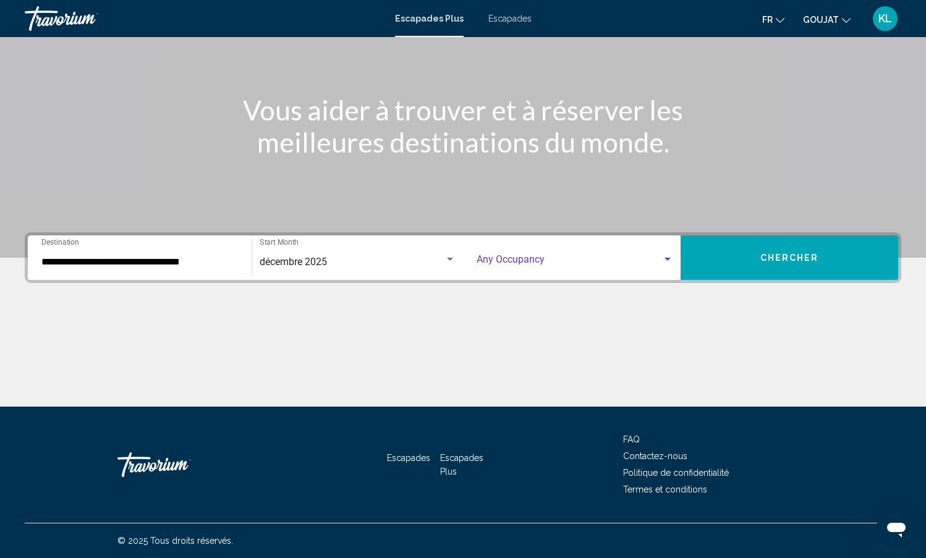
drag, startPoint x: 539, startPoint y: 257, endPoint x: 541, endPoint y: 263, distance: 6.5
click at [541, 263] on span "Search widget" at bounding box center [570, 262] width 186 height 11
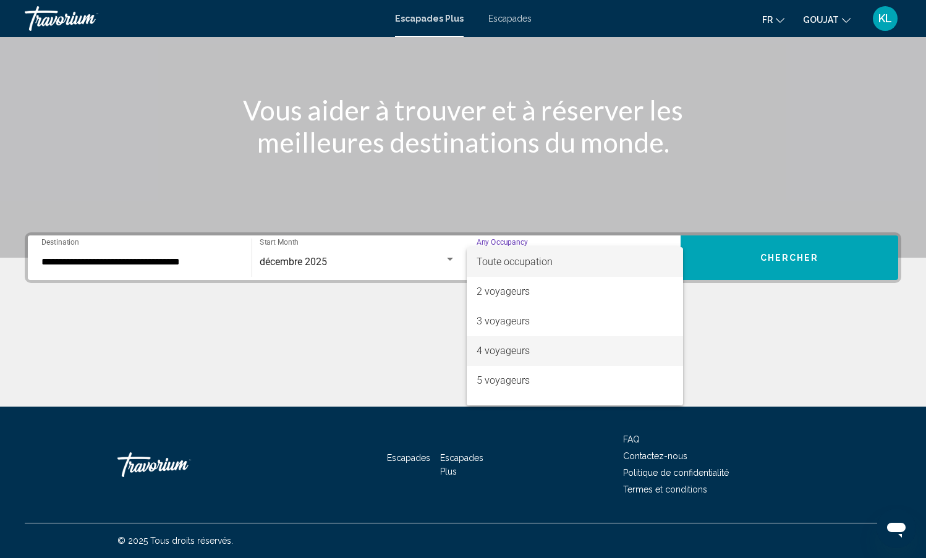
click at [491, 349] on font "4 voyageurs" at bounding box center [503, 351] width 53 height 12
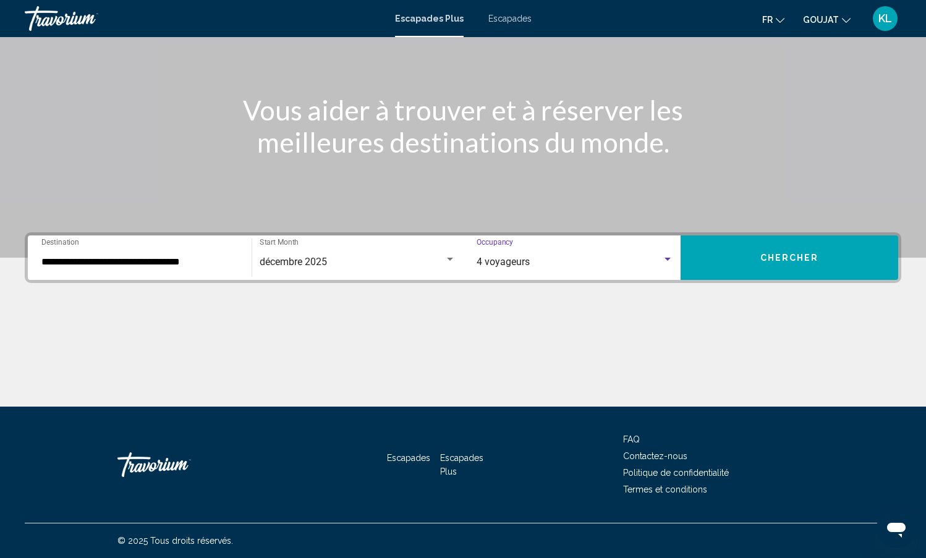
click at [527, 265] on span "4 voyageurs" at bounding box center [503, 262] width 53 height 12
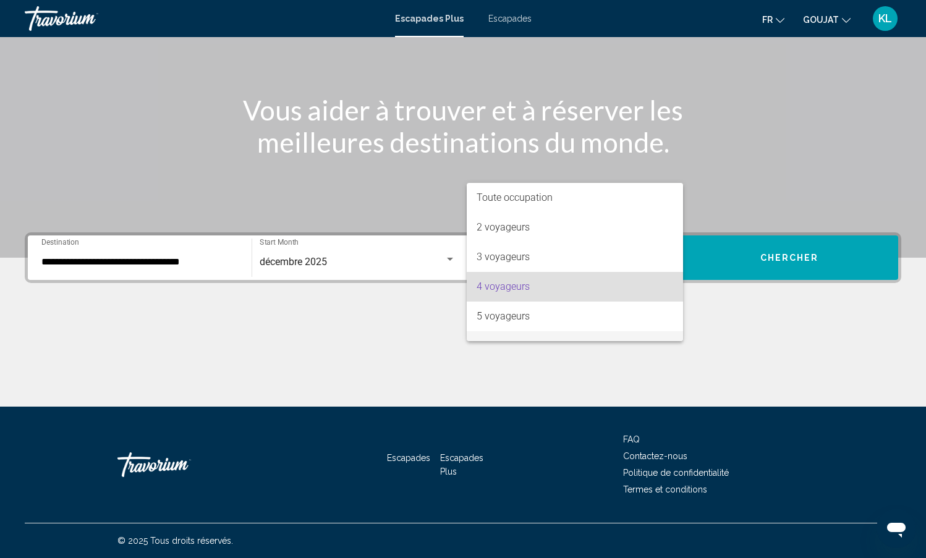
scroll to position [25, 0]
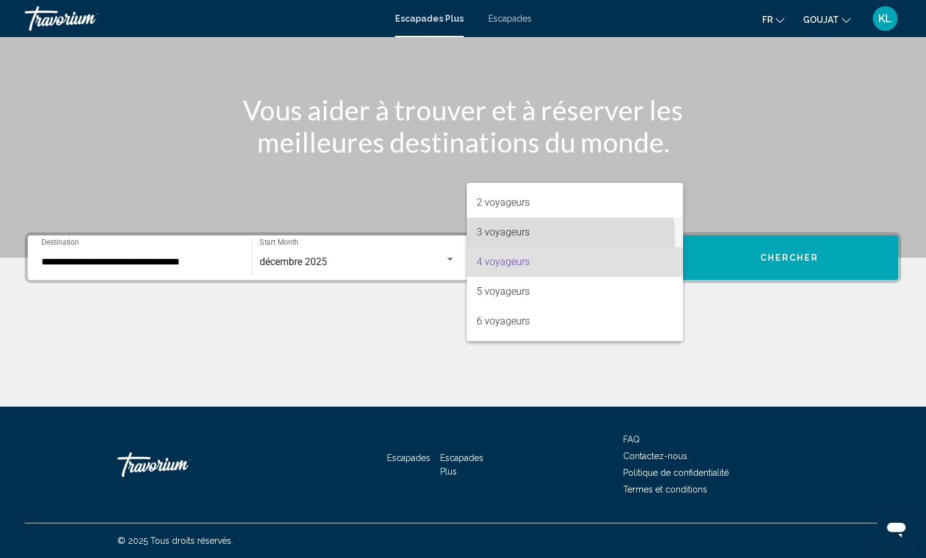
click at [506, 240] on span "3 voyageurs" at bounding box center [575, 233] width 197 height 30
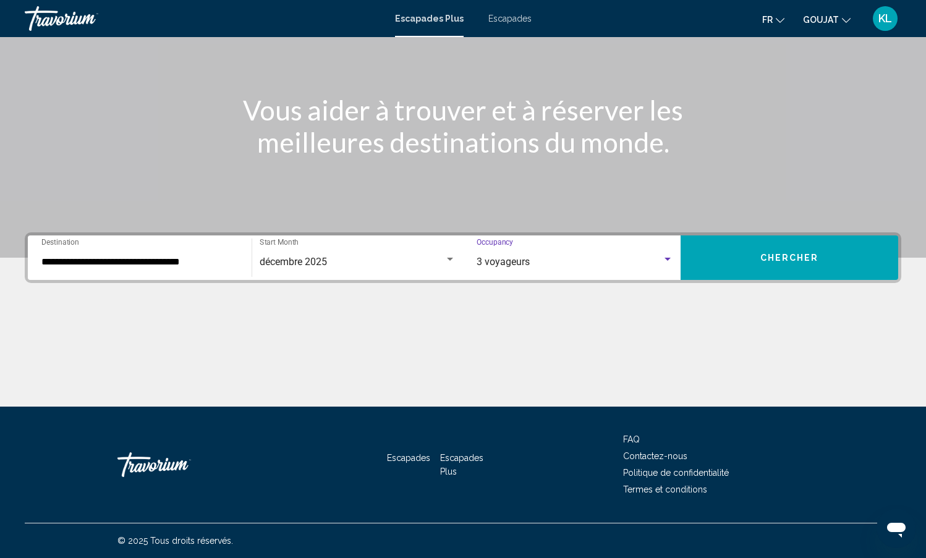
click at [766, 250] on button "Chercher" at bounding box center [790, 258] width 218 height 45
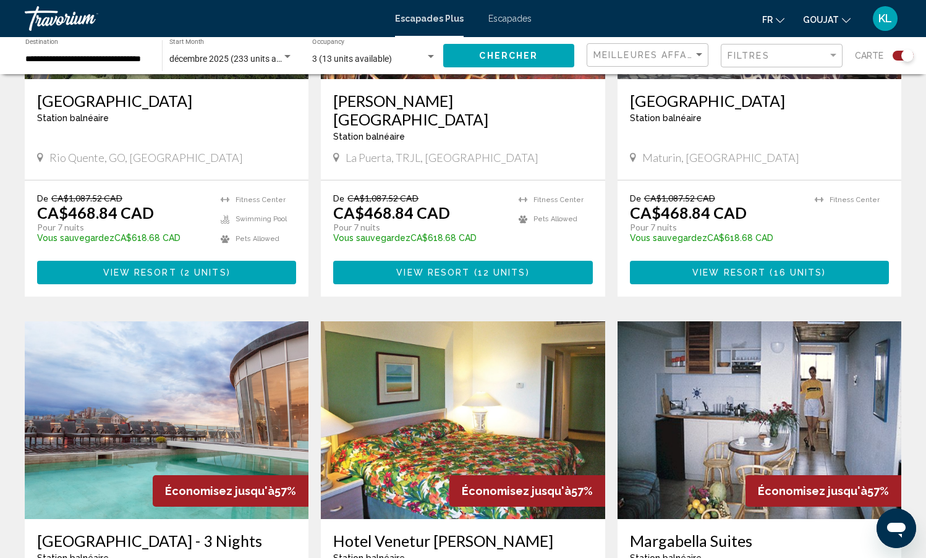
scroll to position [989, 0]
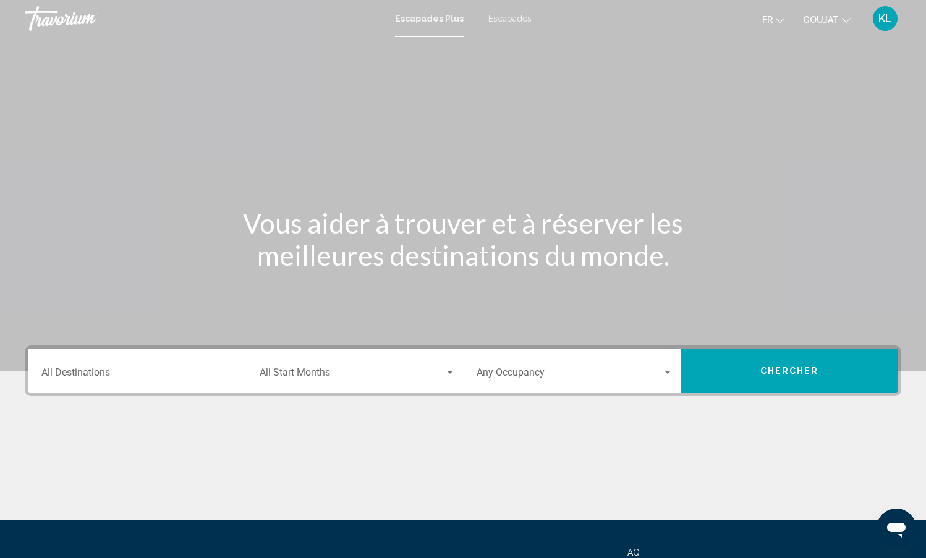
click at [191, 378] on input "Destination All Destinations" at bounding box center [139, 375] width 197 height 11
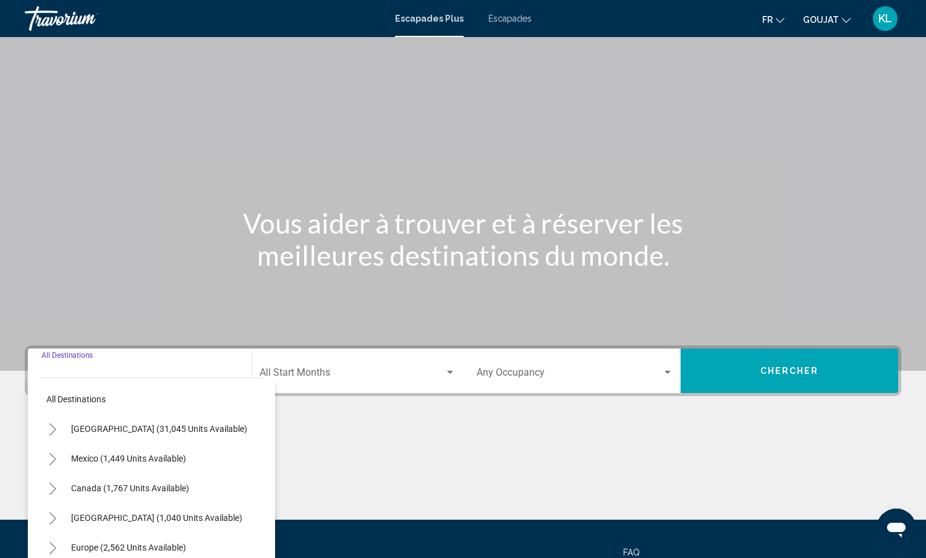
scroll to position [113, 0]
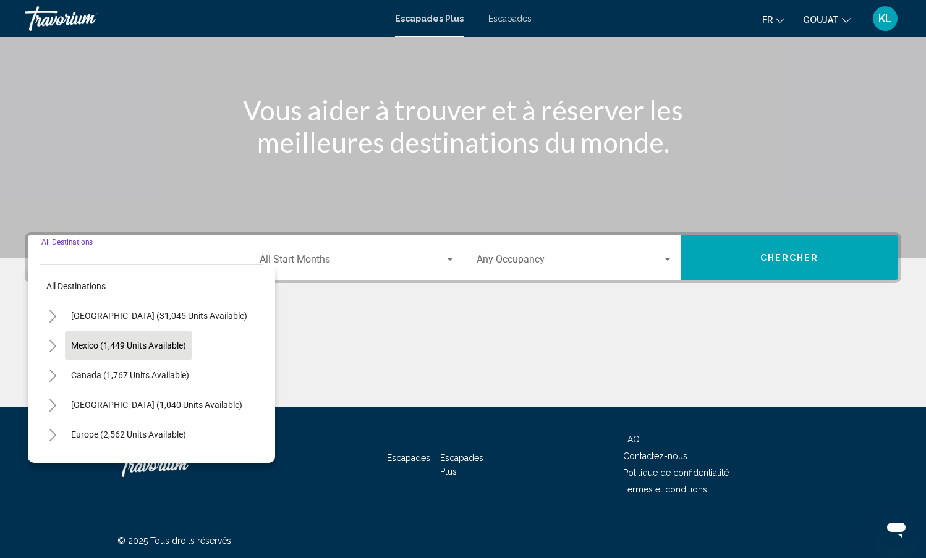
click at [166, 348] on span "Mexico (1,449 units available)" at bounding box center [128, 346] width 115 height 10
type input "**********"
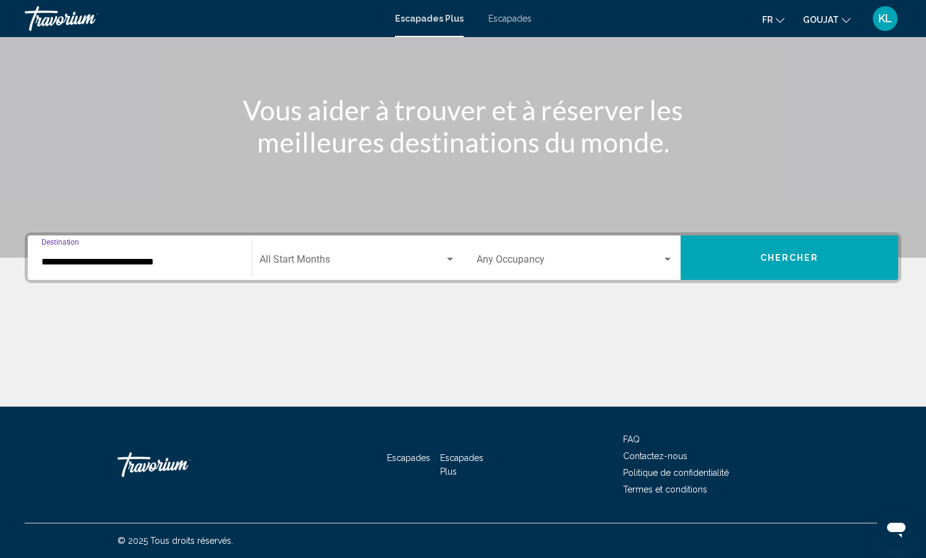
click at [361, 255] on div "Start Month All Start Months" at bounding box center [358, 258] width 196 height 39
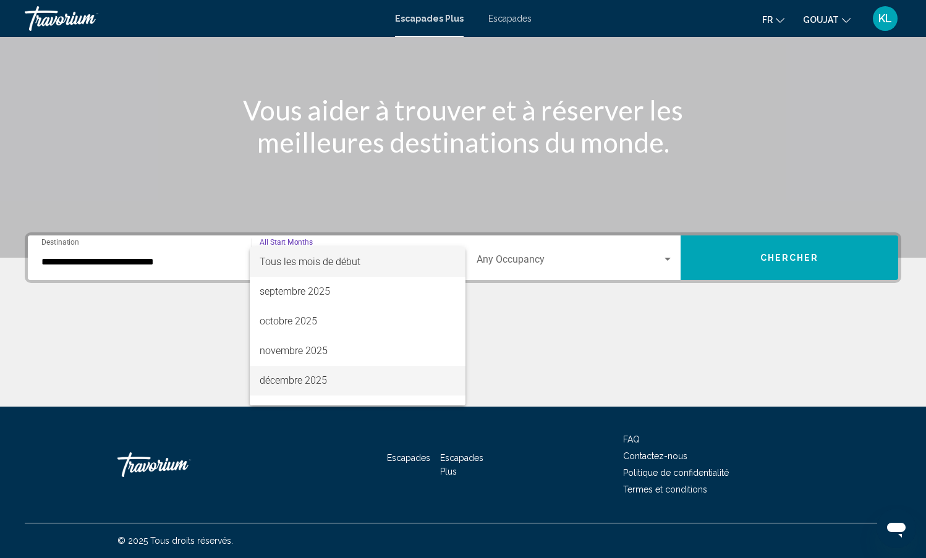
click at [322, 372] on span "décembre 2025" at bounding box center [358, 381] width 196 height 30
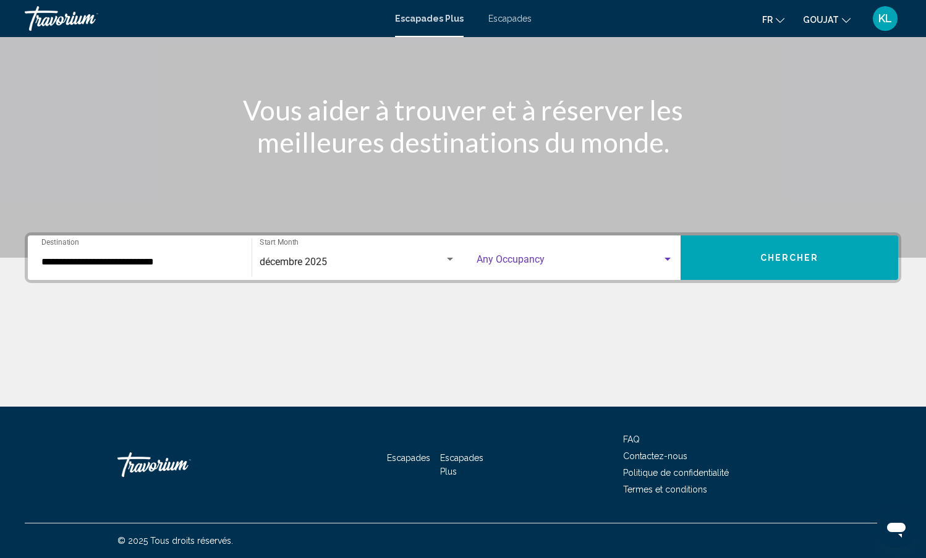
click at [554, 266] on span "Search widget" at bounding box center [570, 262] width 186 height 11
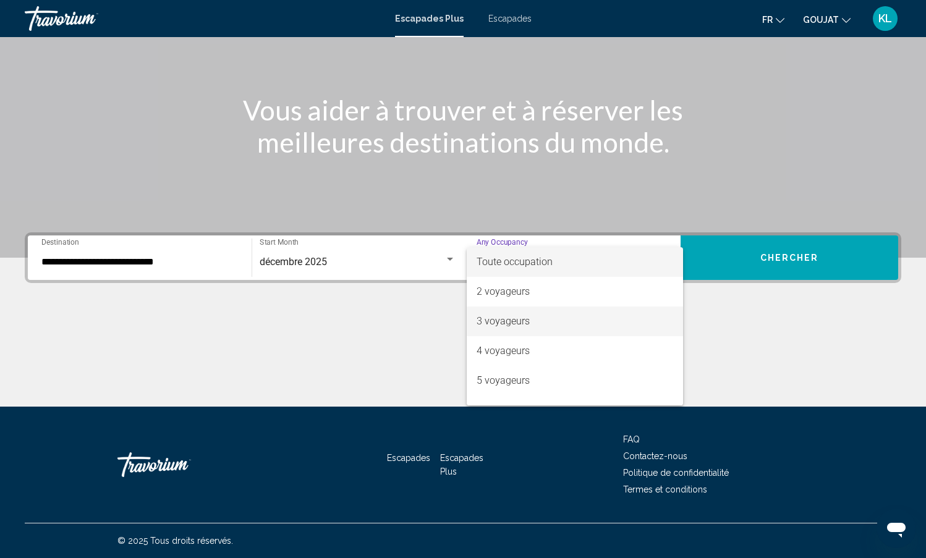
click at [504, 317] on font "3 voyageurs" at bounding box center [503, 321] width 53 height 12
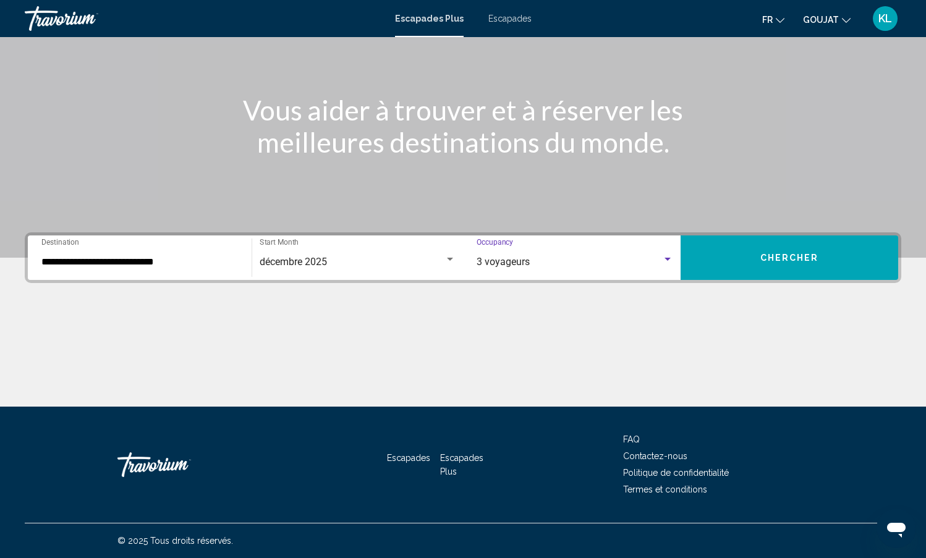
click at [725, 259] on button "Chercher" at bounding box center [790, 258] width 218 height 45
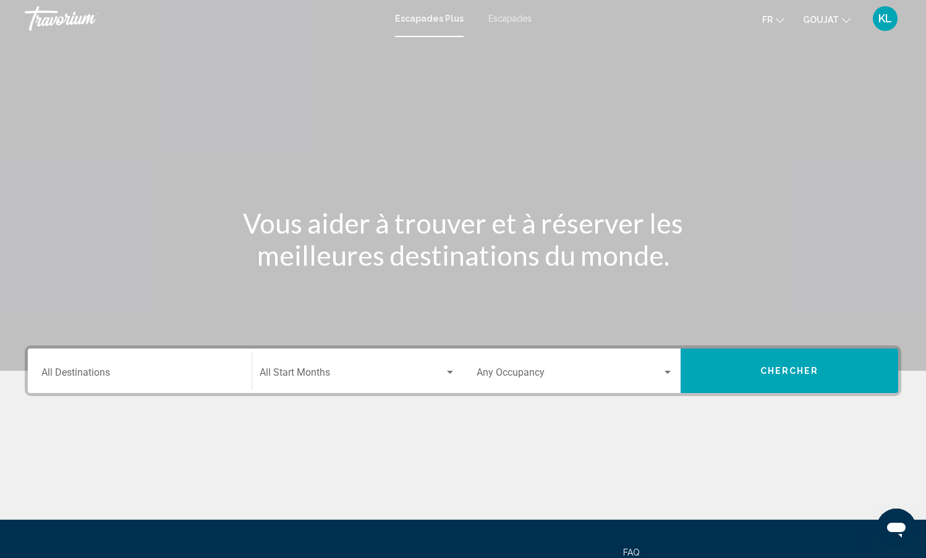
click at [146, 375] on input "Destination All Destinations" at bounding box center [139, 375] width 197 height 11
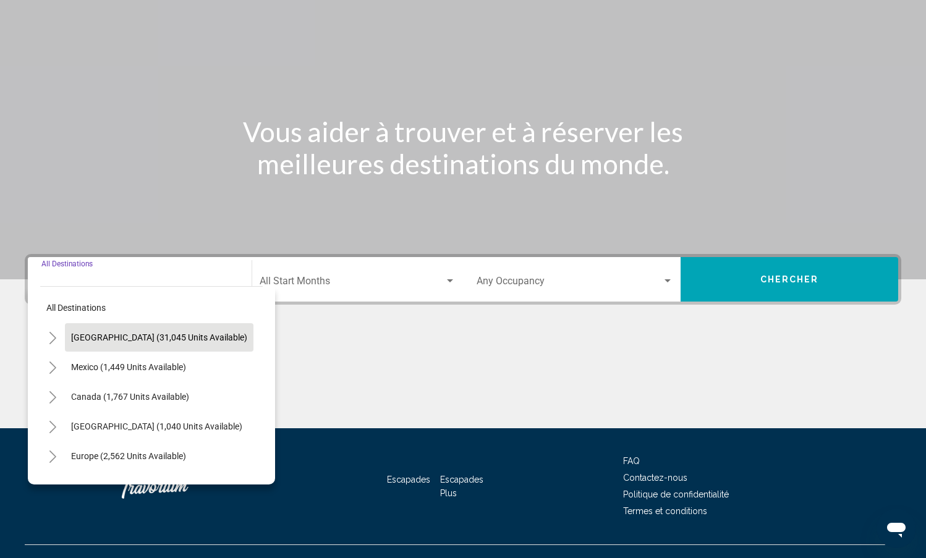
scroll to position [113, 0]
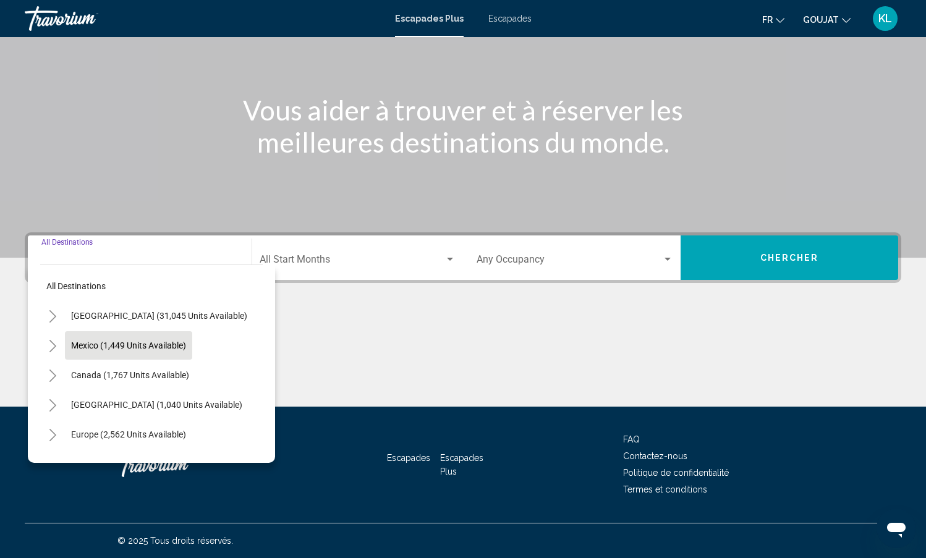
click at [137, 349] on span "Mexico (1,449 units available)" at bounding box center [128, 346] width 115 height 10
type input "**********"
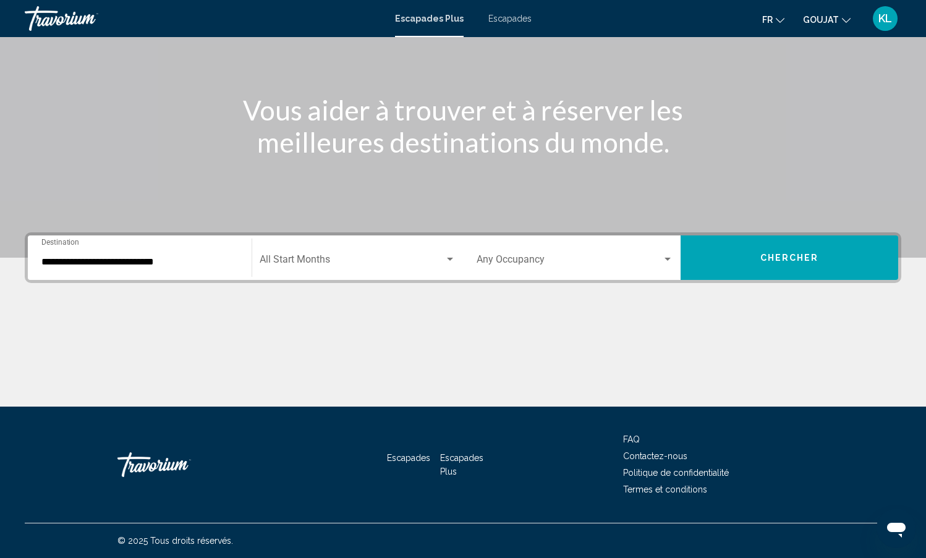
click at [388, 280] on mat-form-field "Start Month All Start Months" at bounding box center [357, 258] width 211 height 44
click at [380, 260] on span "Search widget" at bounding box center [352, 262] width 185 height 11
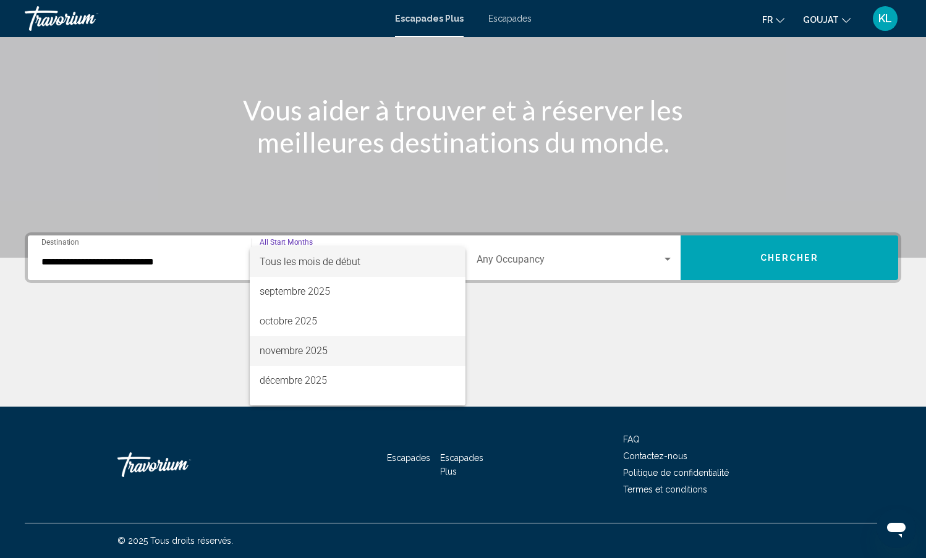
click at [311, 346] on font "novembre 2025" at bounding box center [294, 351] width 68 height 12
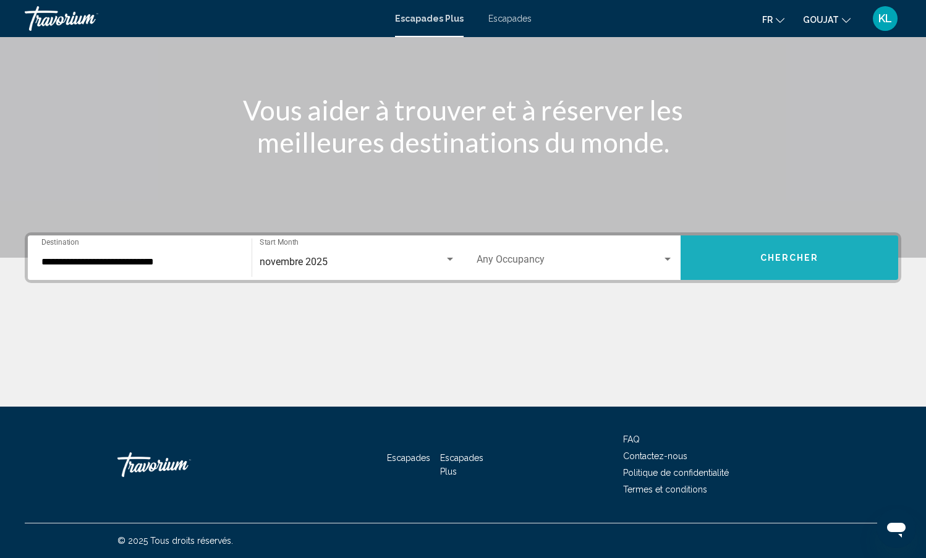
click at [788, 258] on span "Chercher" at bounding box center [790, 259] width 59 height 10
